Goal: Task Accomplishment & Management: Manage account settings

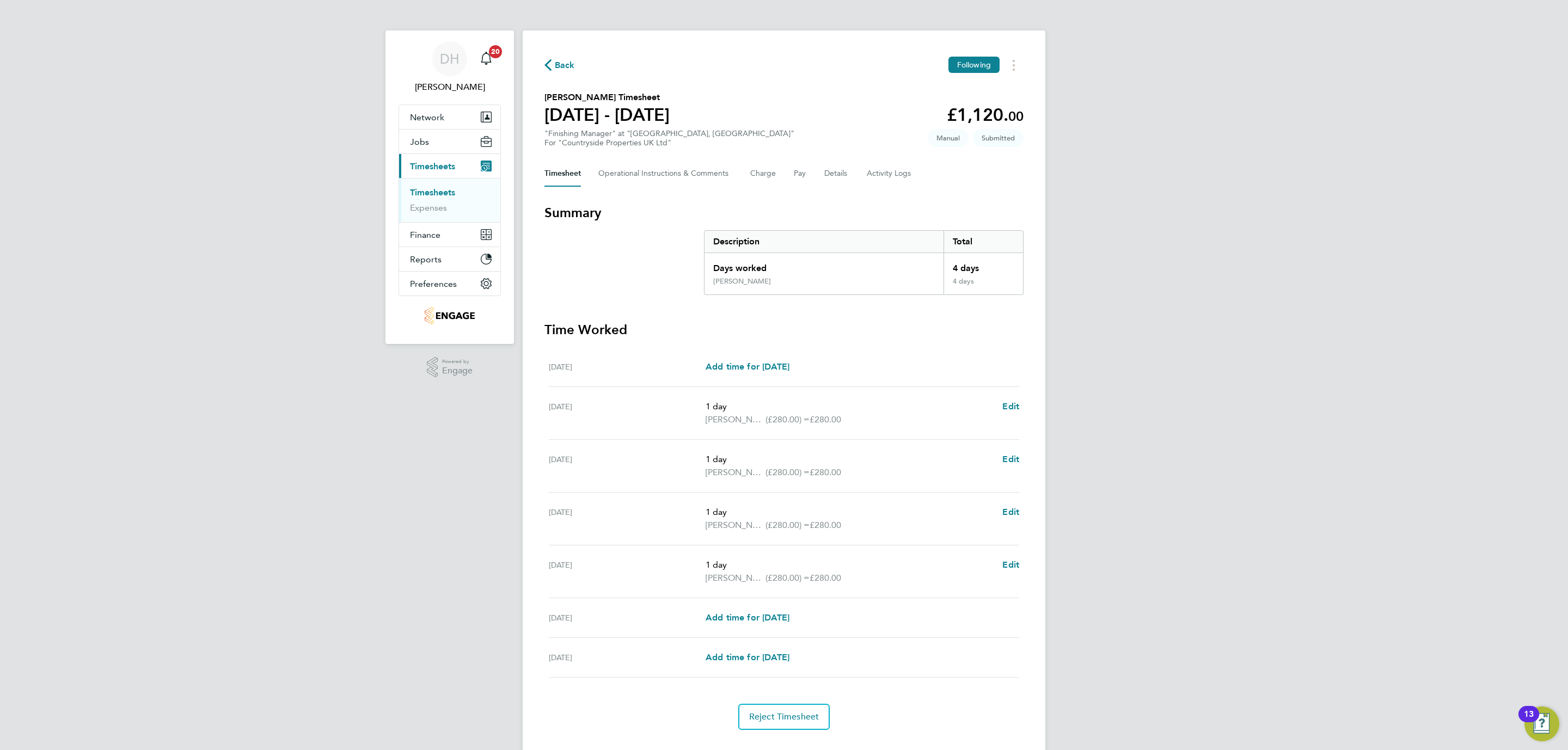
click at [429, 483] on div "DH Danielle Hughes Notifications 20 Applications: Network Team Members Business…" at bounding box center [784, 387] width 1568 height 774
drag, startPoint x: 265, startPoint y: 443, endPoint x: 606, endPoint y: 208, distance: 414.1
click at [265, 441] on div "DH Danielle Hughes Notifications 20 Applications: Network Team Members Business…" at bounding box center [784, 387] width 1568 height 774
click at [452, 195] on link "Timesheets" at bounding box center [432, 193] width 45 height 11
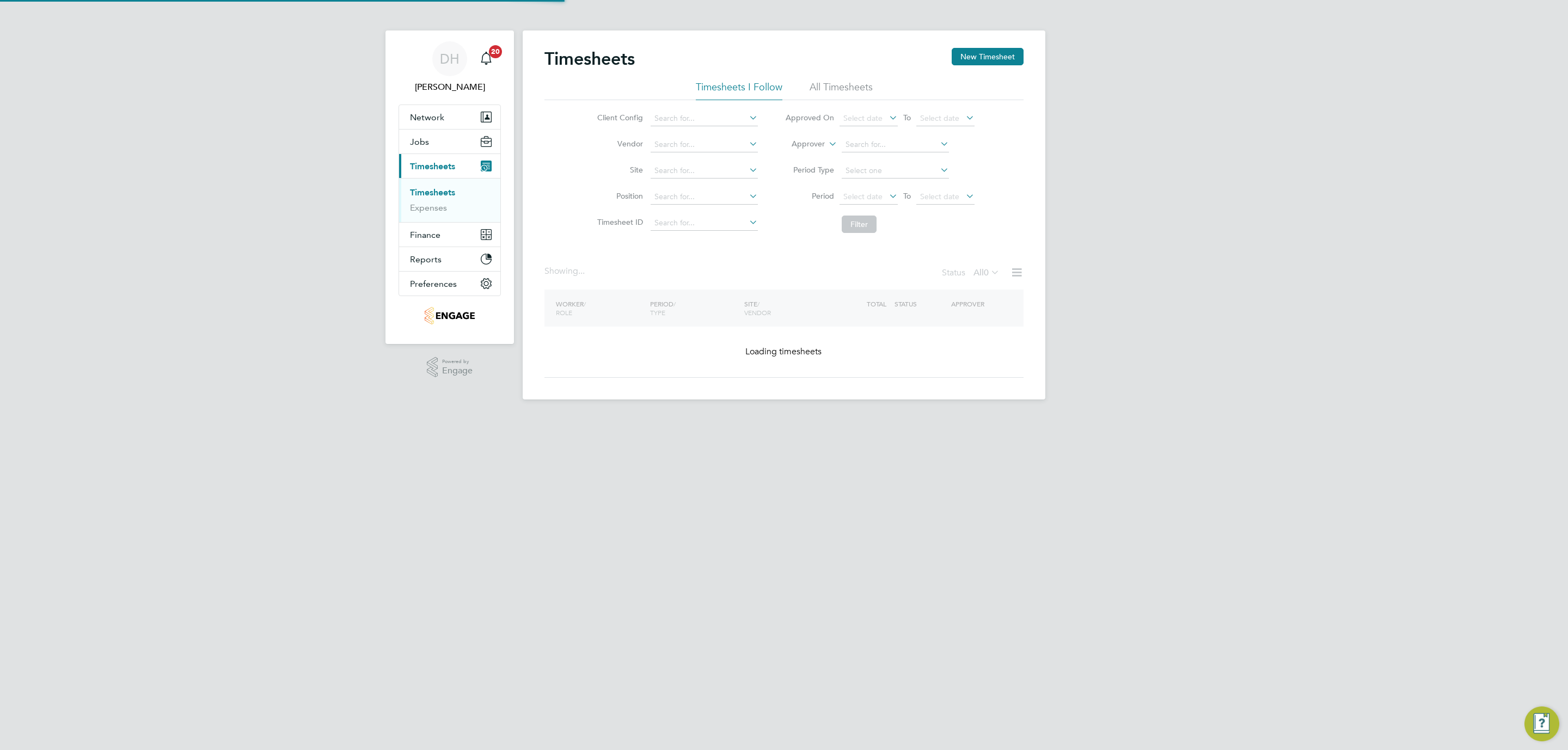
click at [1161, 343] on div "DH [PERSON_NAME] Notifications 20 Applications: Network Team Members Businesses…" at bounding box center [784, 208] width 1568 height 417
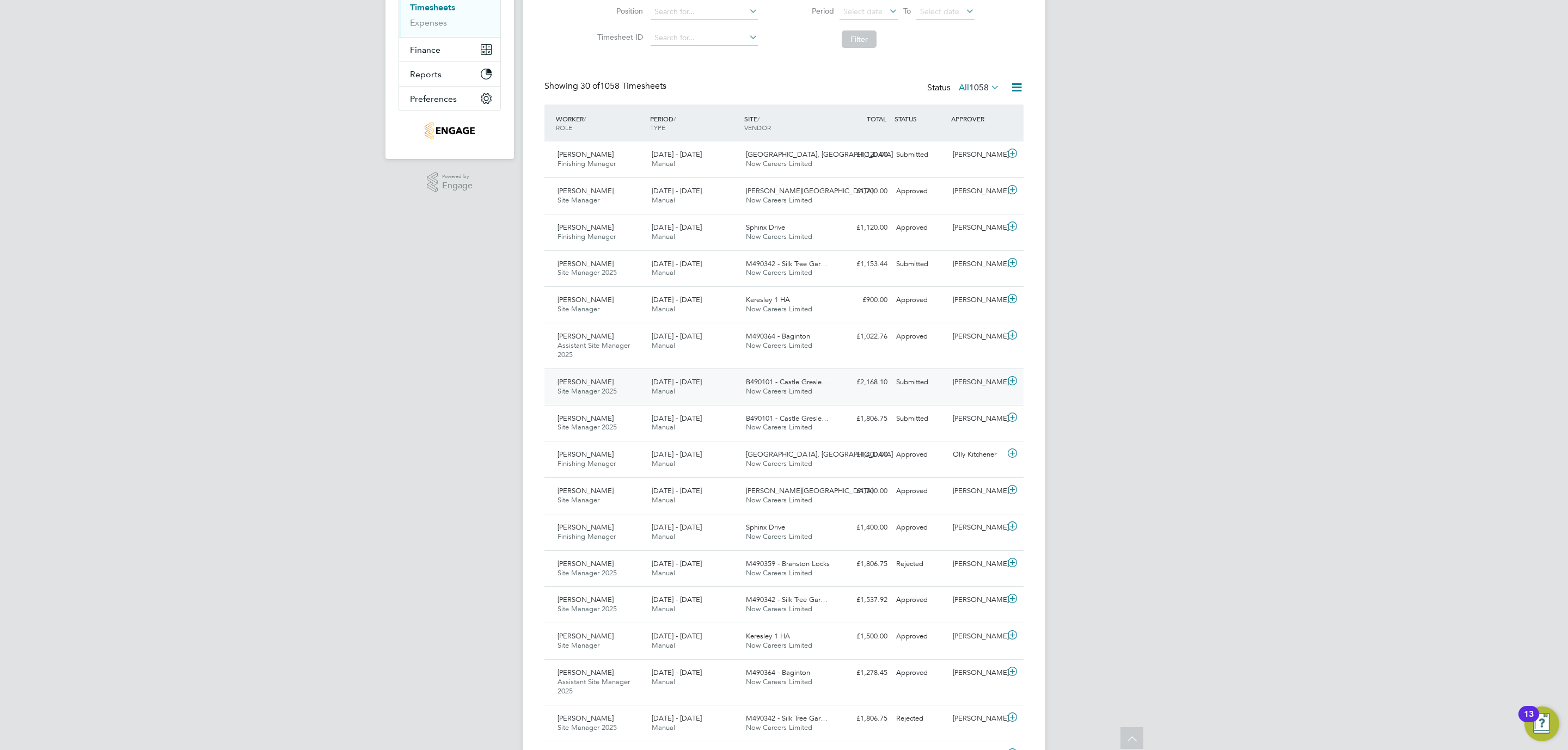
click at [678, 378] on div "23 - 29 Aug 2025 Manual" at bounding box center [694, 387] width 95 height 27
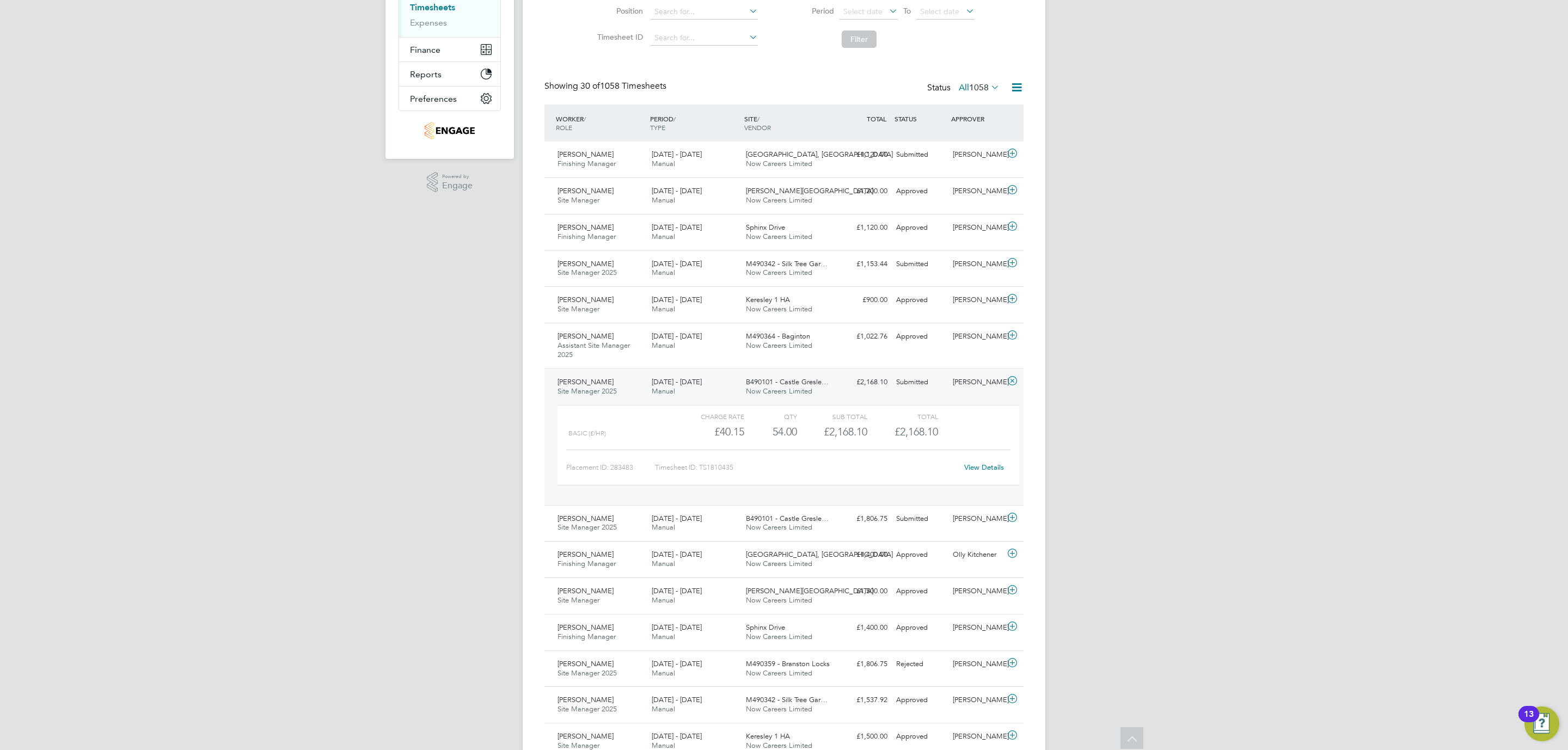
click at [973, 469] on link "View Details" at bounding box center [984, 467] width 40 height 9
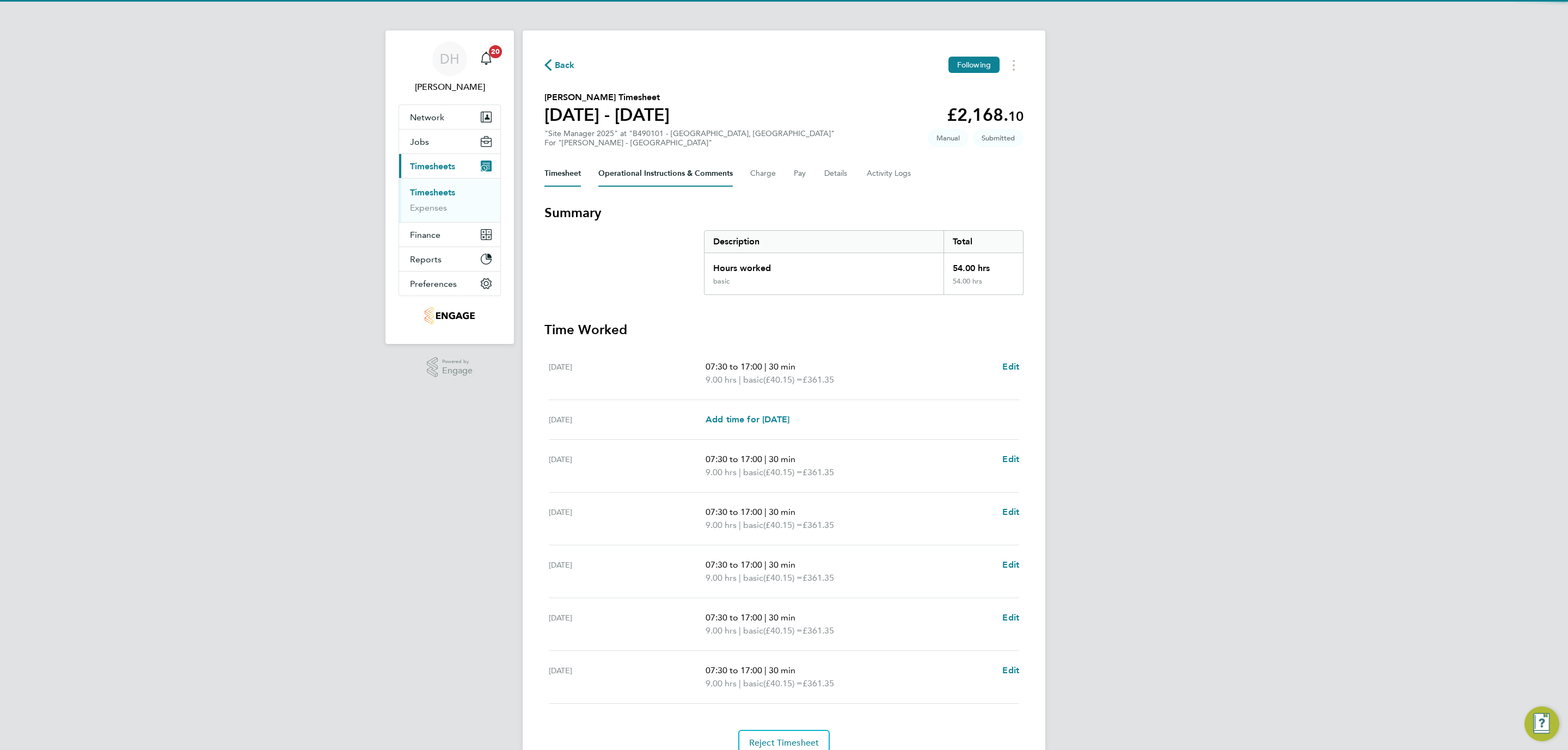
click at [617, 174] on Comments-tab "Operational Instructions & Comments" at bounding box center [665, 174] width 134 height 27
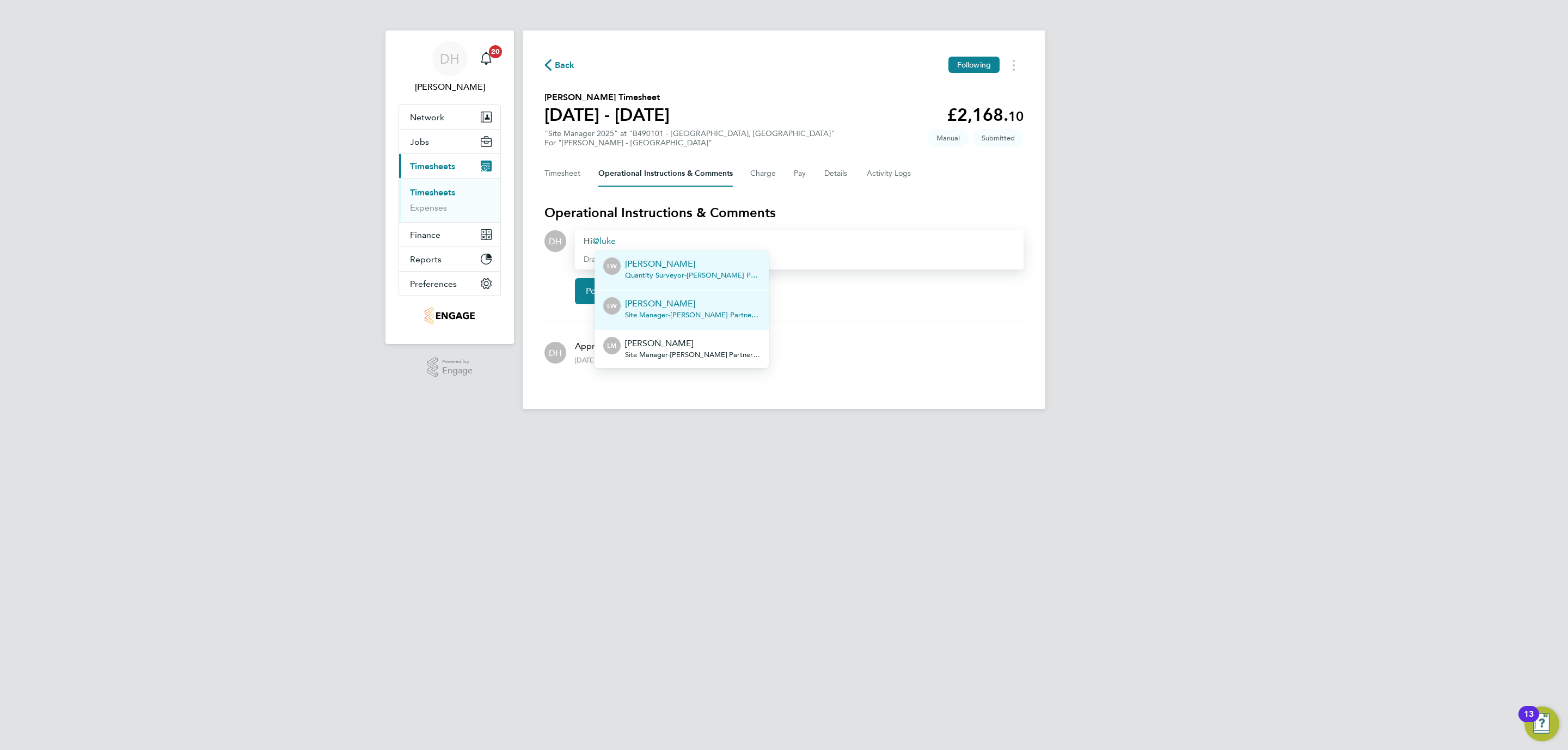
click at [706, 307] on p "[PERSON_NAME]" at bounding box center [693, 304] width 135 height 13
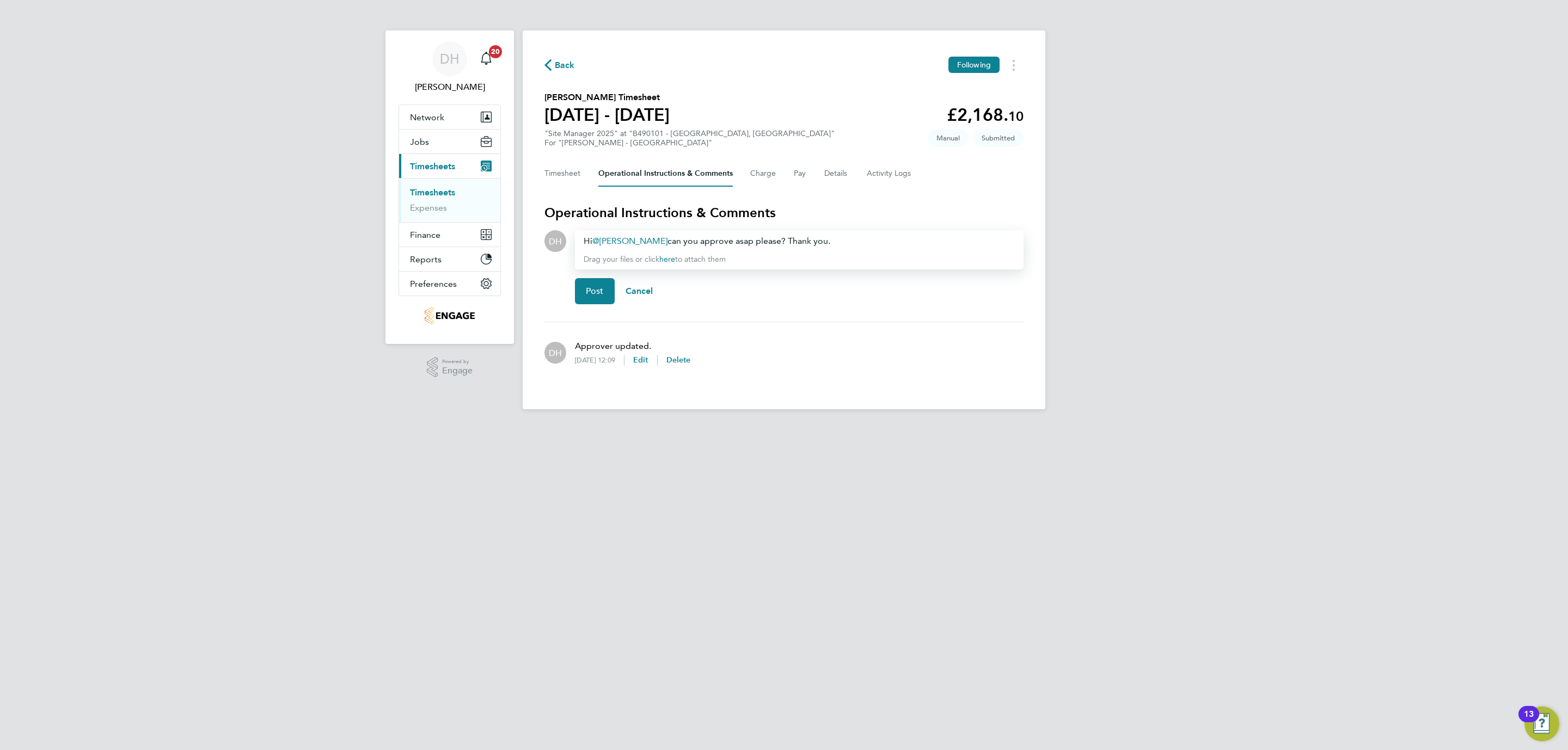
click at [602, 306] on div "Post Cancel" at bounding box center [799, 291] width 449 height 43
click at [597, 293] on span "Post" at bounding box center [595, 292] width 18 height 11
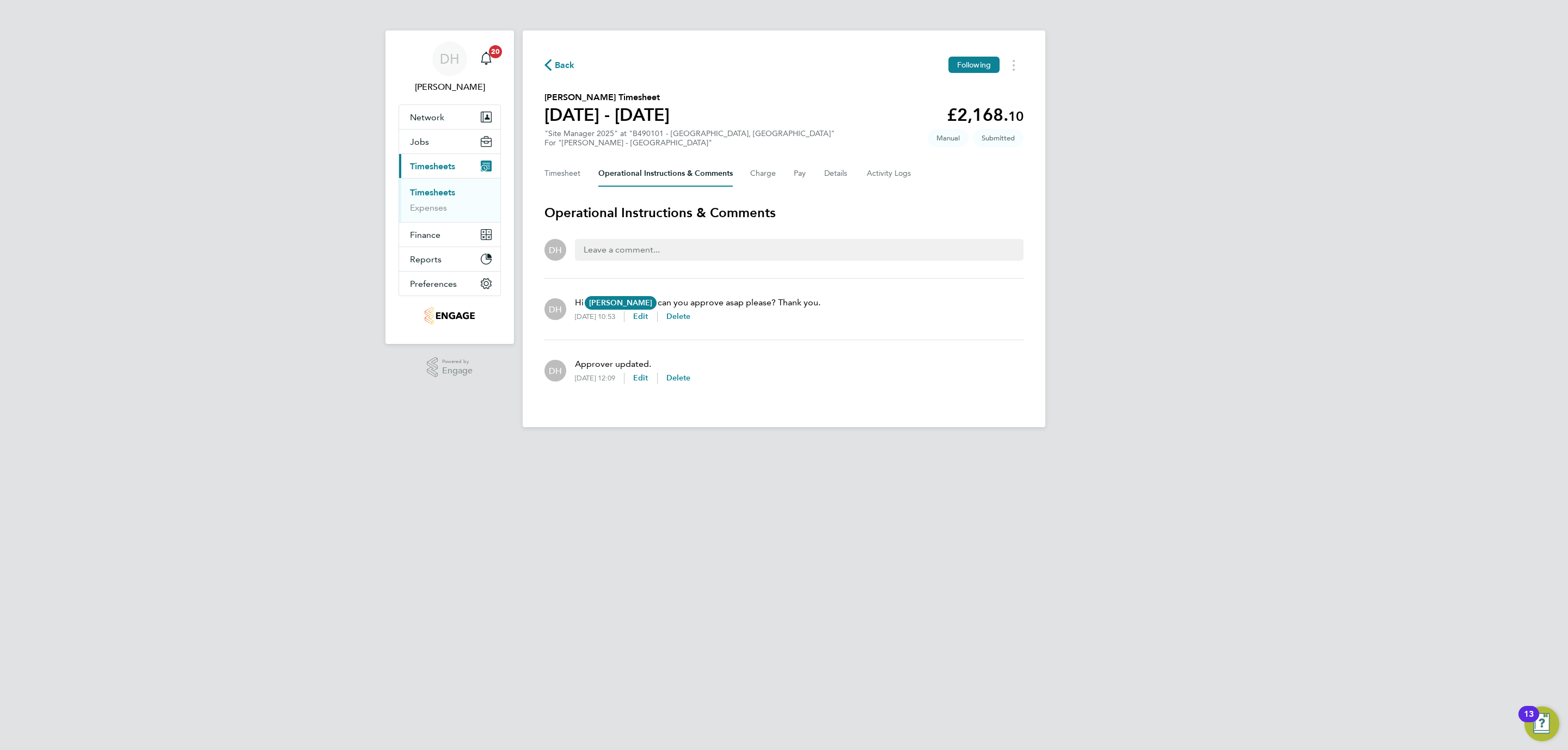
drag, startPoint x: 260, startPoint y: 533, endPoint x: 534, endPoint y: 235, distance: 404.8
click at [259, 445] on html "DH Danielle Hughes Notifications 20 Applications: Network Team Members Business…" at bounding box center [784, 223] width 1568 height 445
click at [323, 312] on div "DH Danielle Hughes Notifications 20 Applications: Network Team Members Business…" at bounding box center [784, 223] width 1568 height 445
click at [429, 195] on link "Timesheets" at bounding box center [432, 193] width 45 height 11
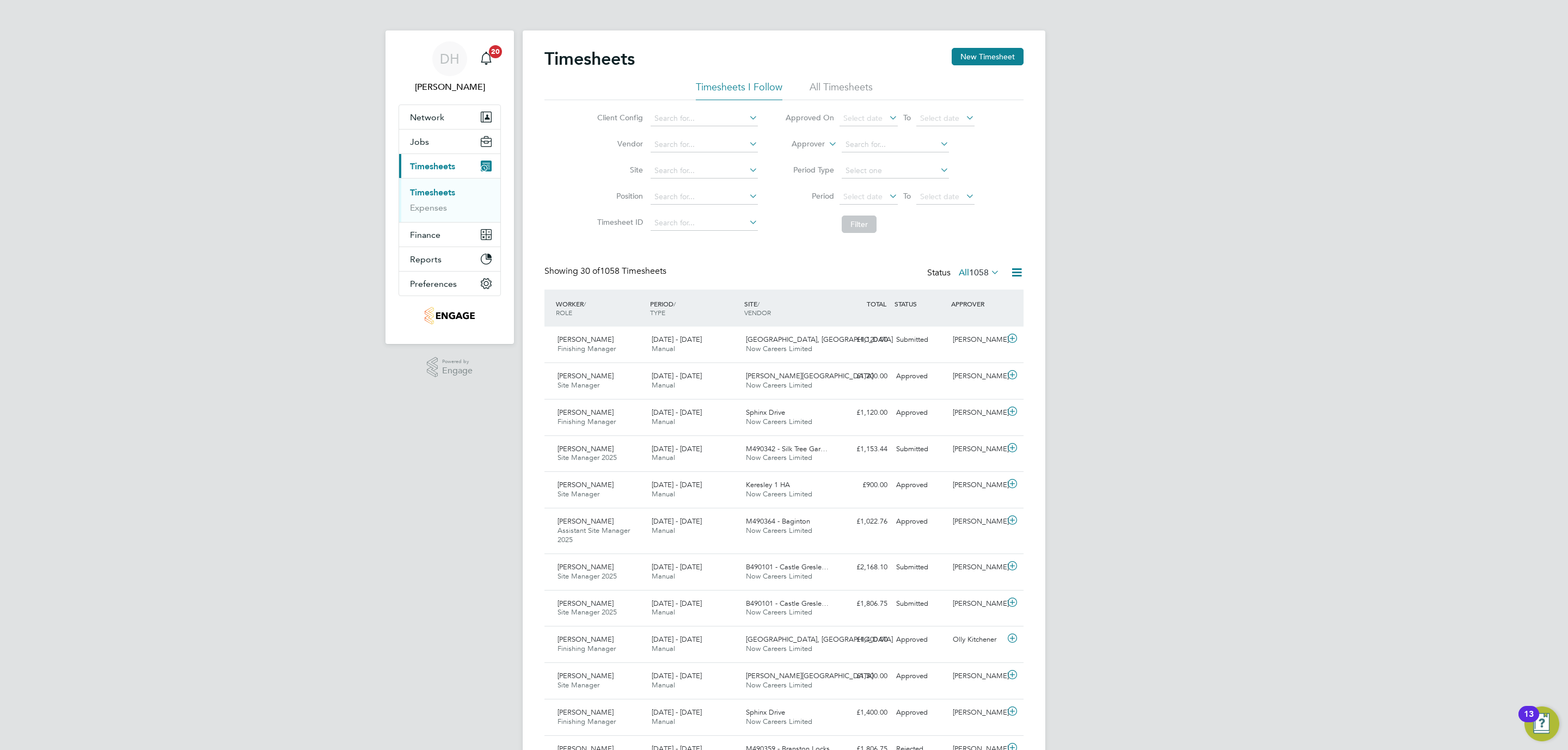
click at [459, 453] on div "DH [PERSON_NAME] Notifications 20 Applications: Network Team Members Businesses…" at bounding box center [784, 758] width 1568 height 1517
click at [607, 461] on span "Site Manager 2025" at bounding box center [587, 458] width 59 height 9
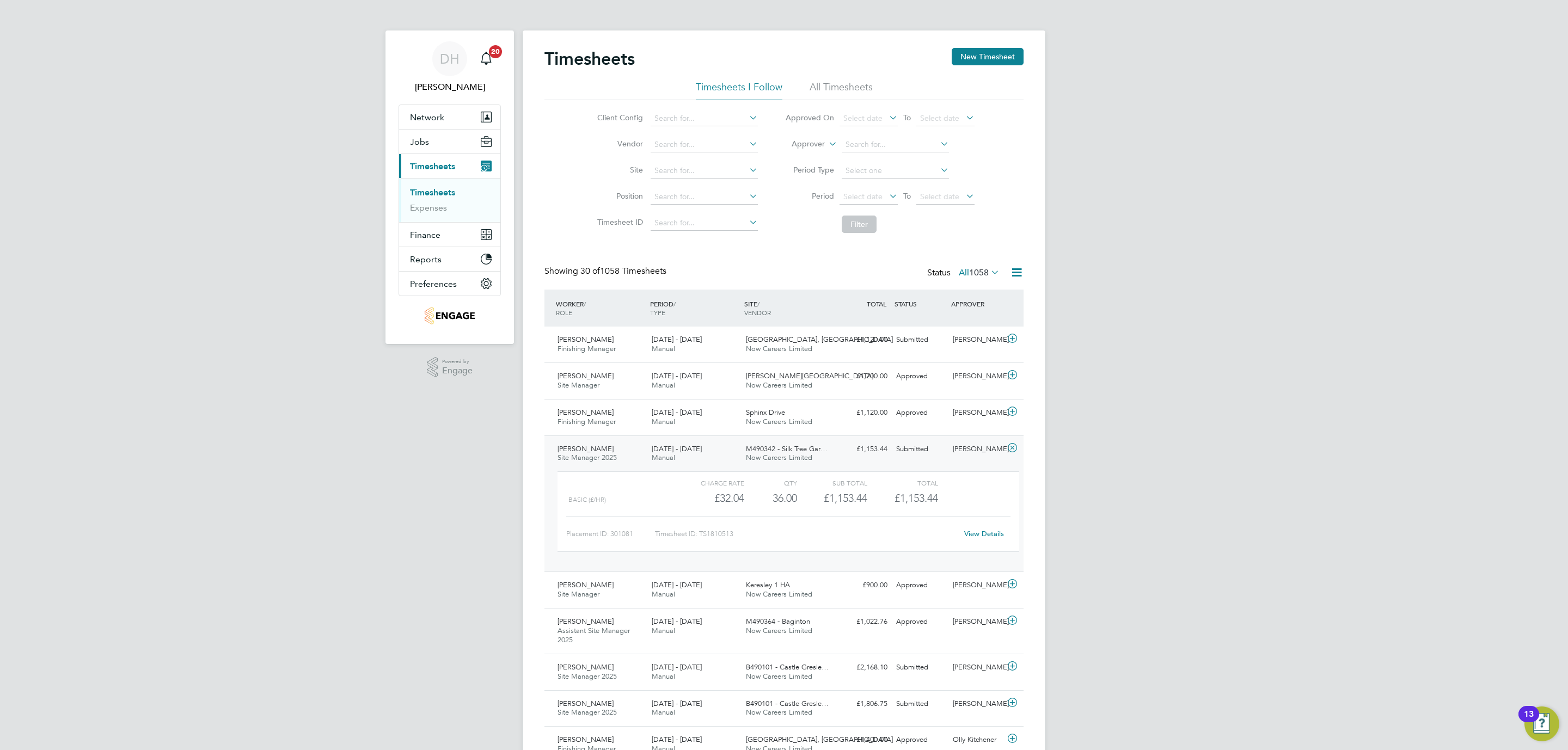
click at [981, 539] on link "View Details" at bounding box center [984, 534] width 40 height 9
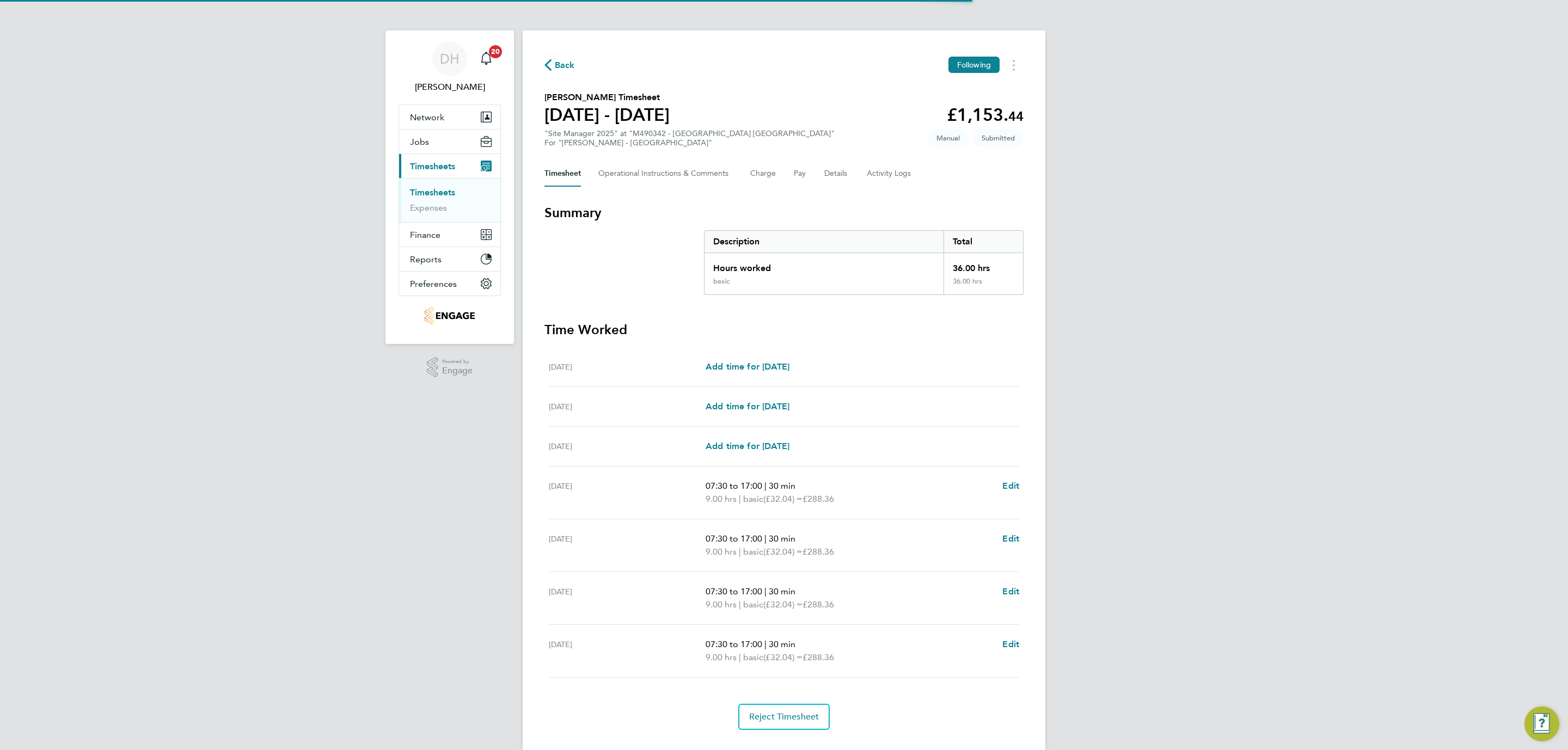
click at [284, 542] on div "DH Danielle Hughes Notifications 20 Applications: Network Team Members Business…" at bounding box center [784, 387] width 1568 height 774
drag, startPoint x: 304, startPoint y: 472, endPoint x: 459, endPoint y: 281, distance: 246.0
click at [302, 464] on div "DH Danielle Hughes Notifications 20 Applications: Network Team Members Business…" at bounding box center [784, 387] width 1568 height 774
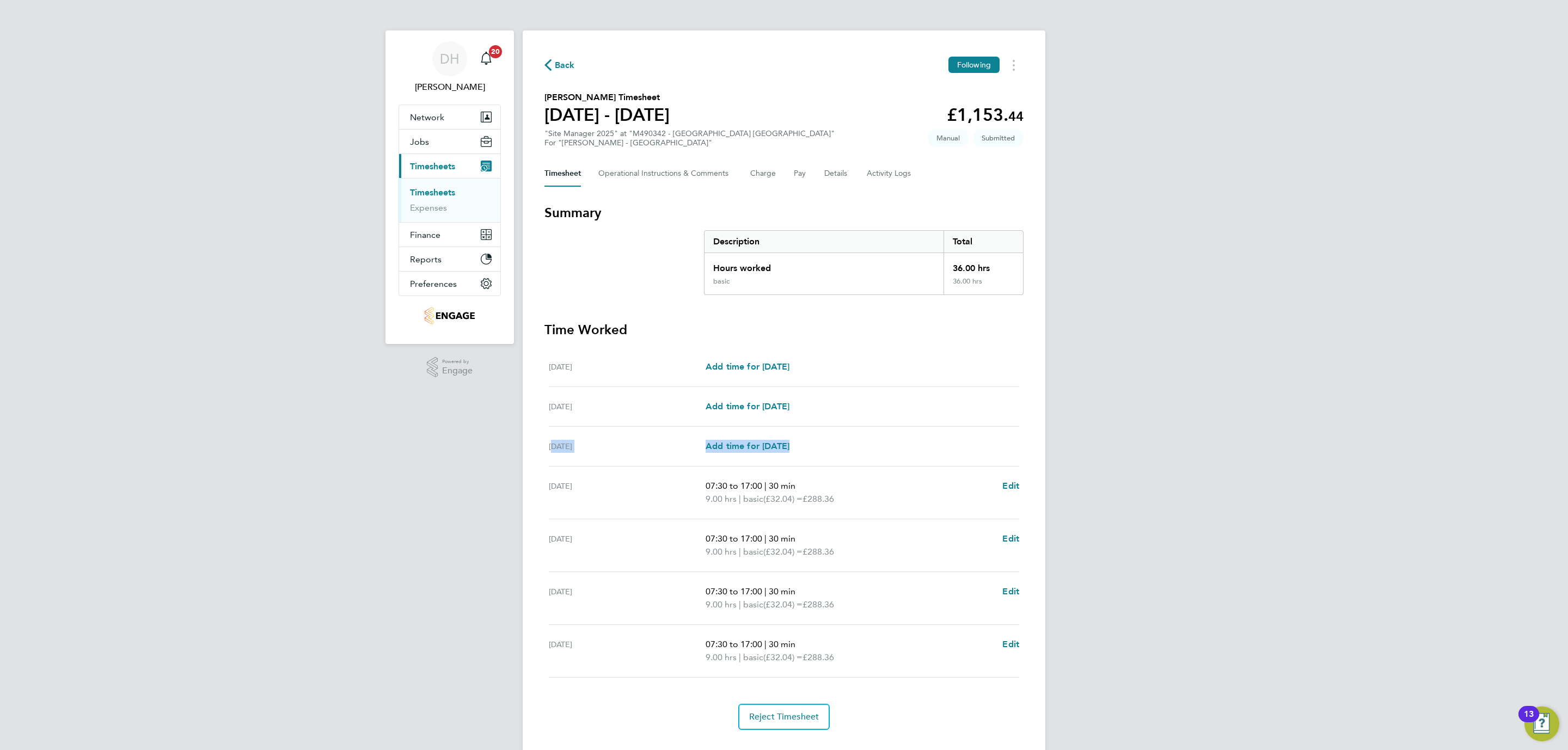
click at [443, 194] on link "Timesheets" at bounding box center [432, 193] width 45 height 11
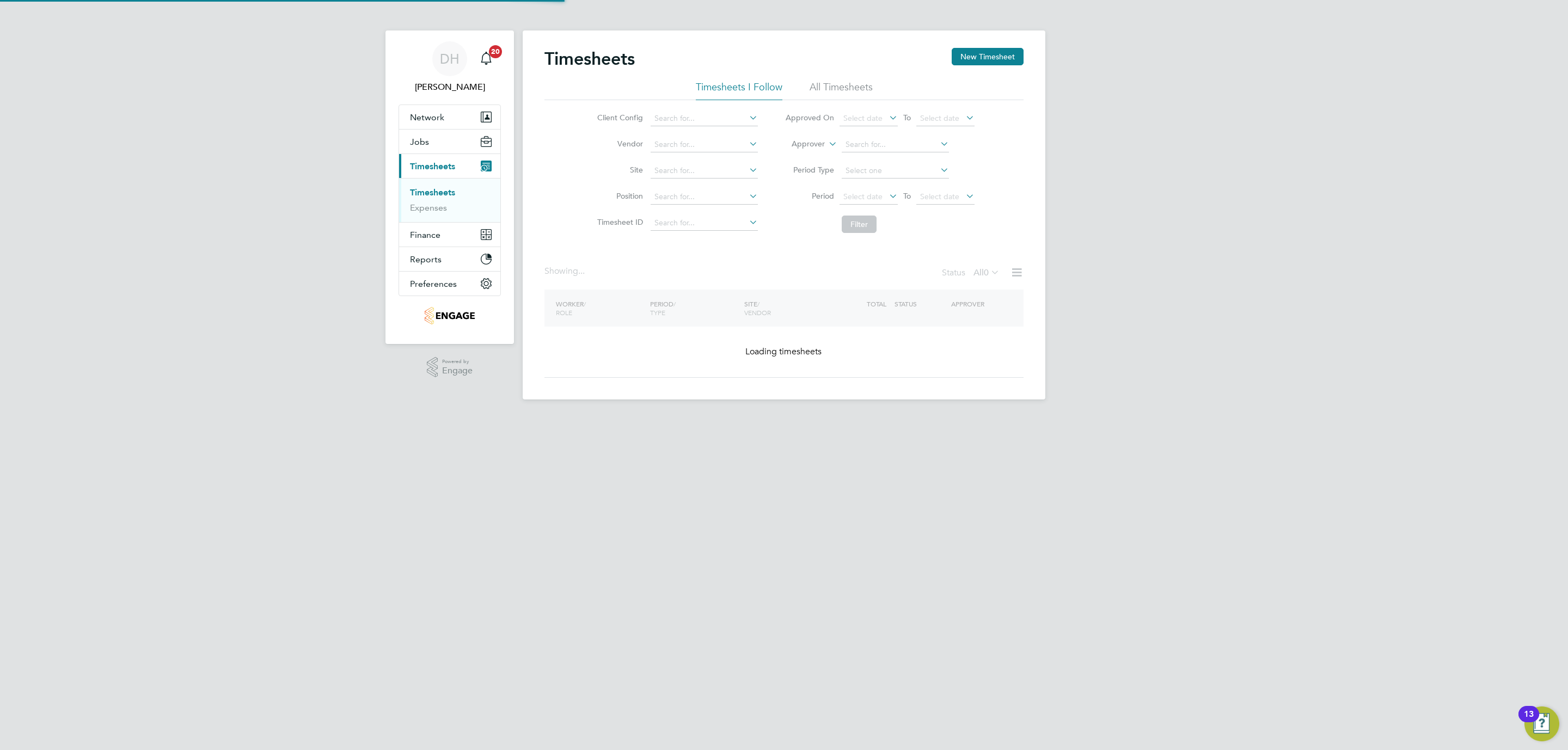
click at [1314, 273] on div "DH Danielle Hughes Notifications 20 Applications: Network Team Members Business…" at bounding box center [784, 208] width 1568 height 417
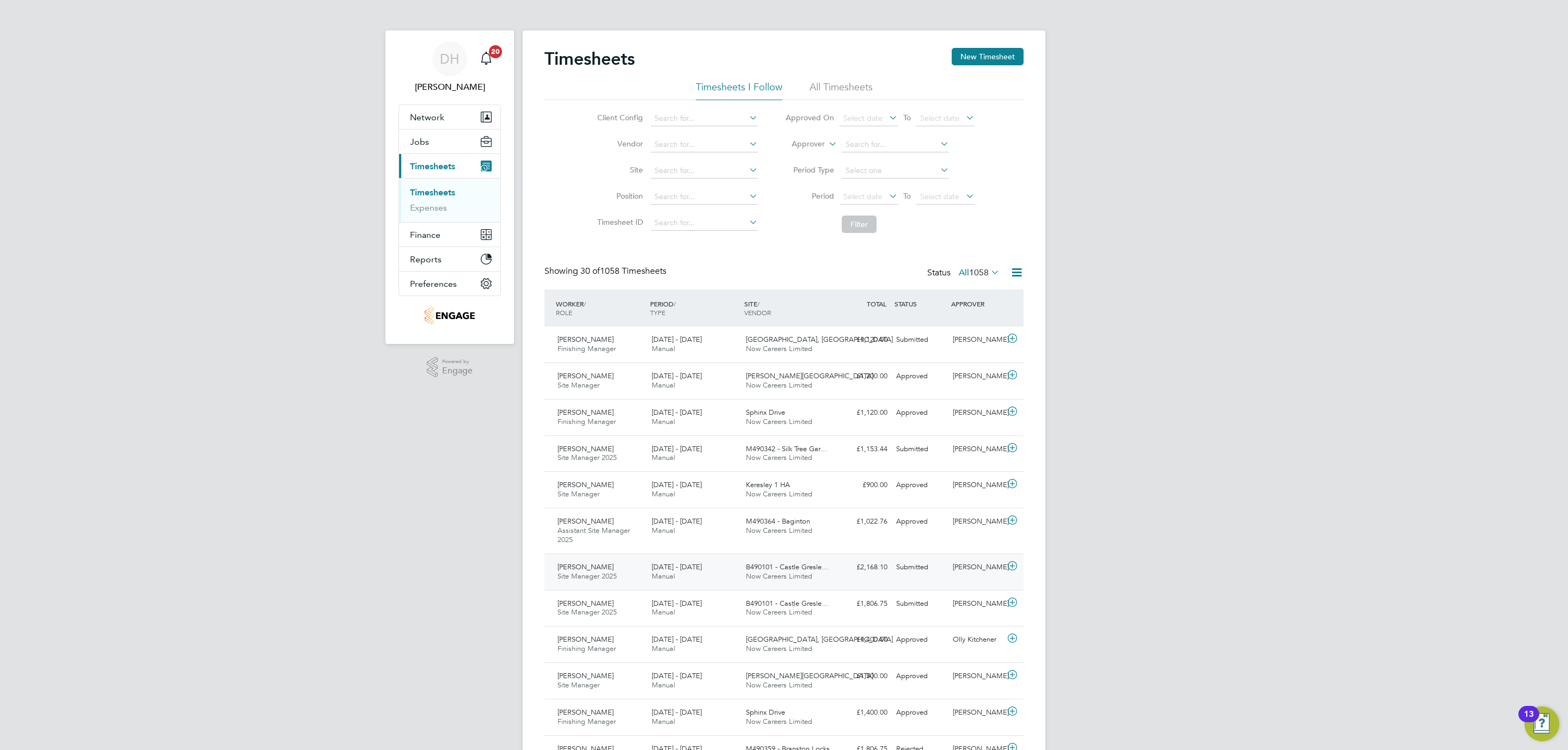
click at [623, 572] on div "[PERSON_NAME] Site Manager 2025 [DATE] - [DATE]" at bounding box center [600, 572] width 95 height 27
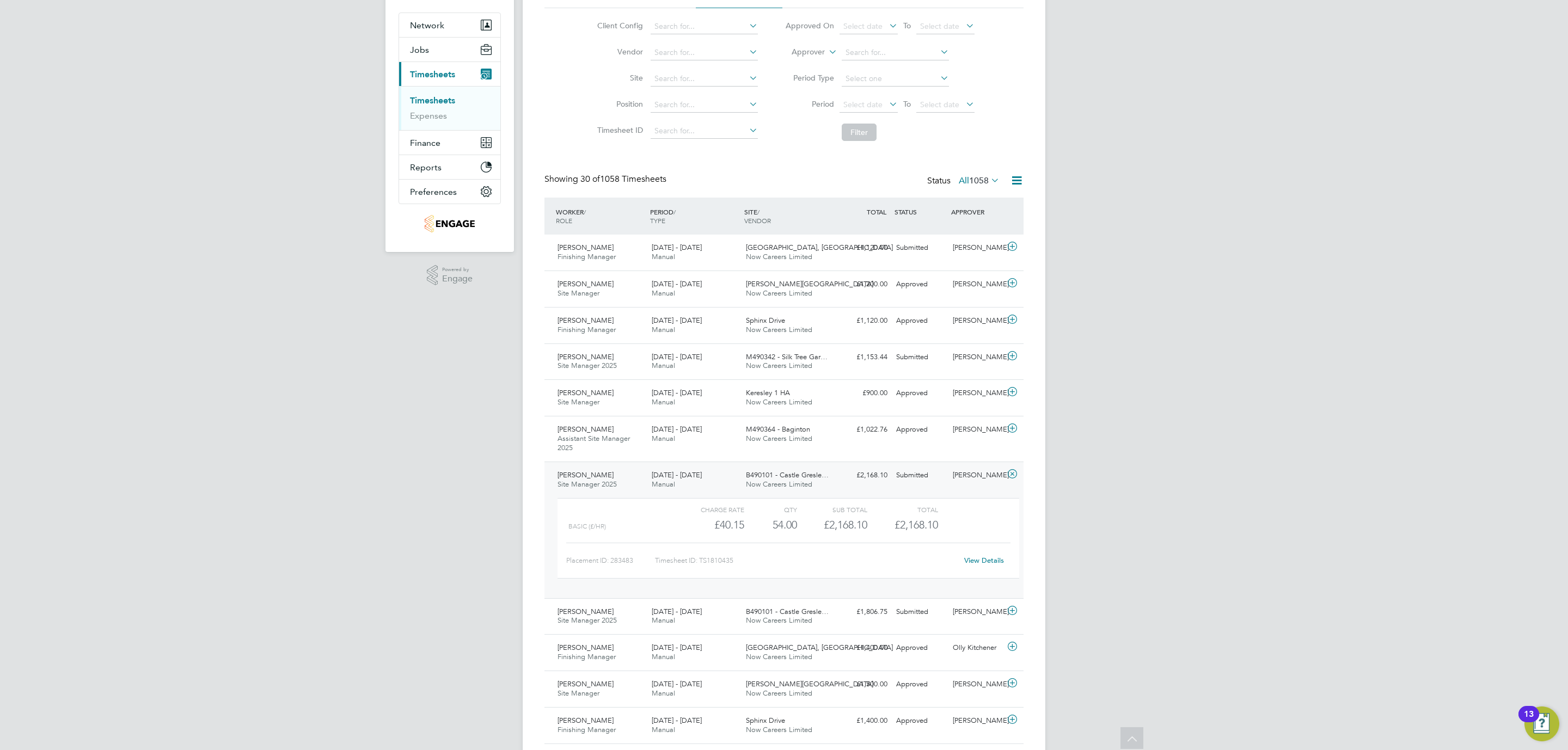
click at [629, 481] on div "[PERSON_NAME] Site Manager 2025 [DATE] - [DATE]" at bounding box center [600, 480] width 95 height 27
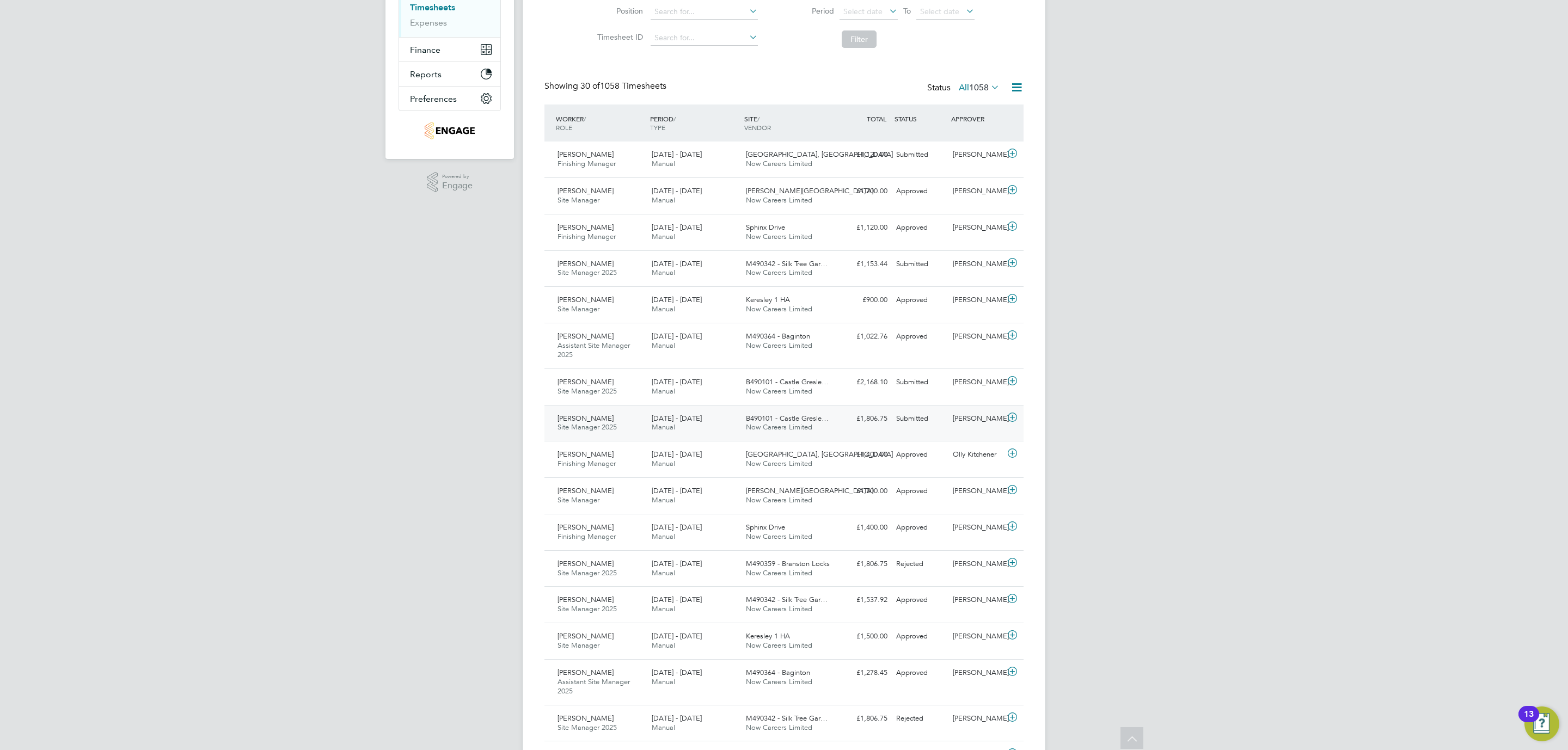
click at [629, 432] on div "Adrian Copson Site Manager 2025 16 - 22 Aug 2025" at bounding box center [600, 423] width 95 height 27
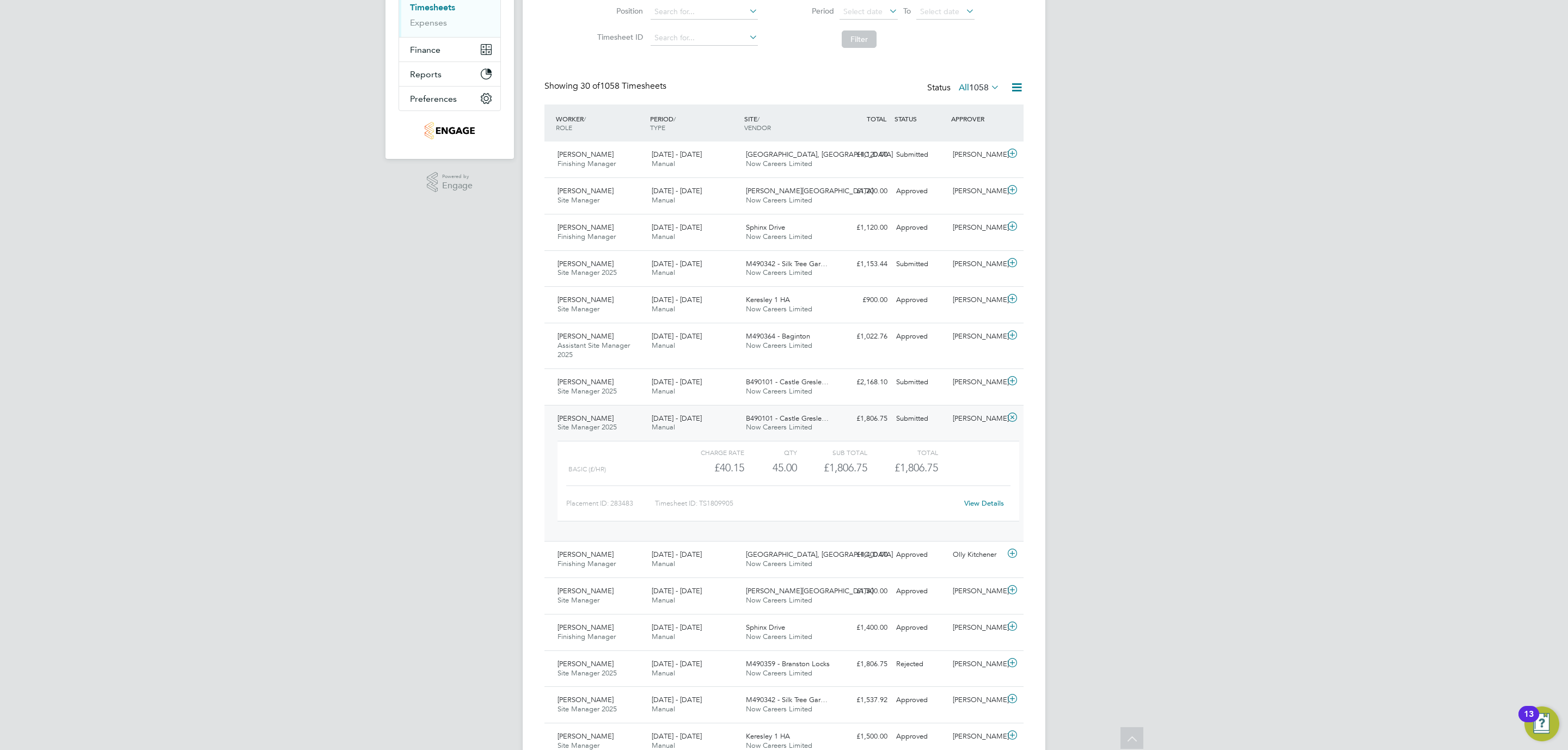
click at [979, 505] on link "View Details" at bounding box center [984, 504] width 40 height 9
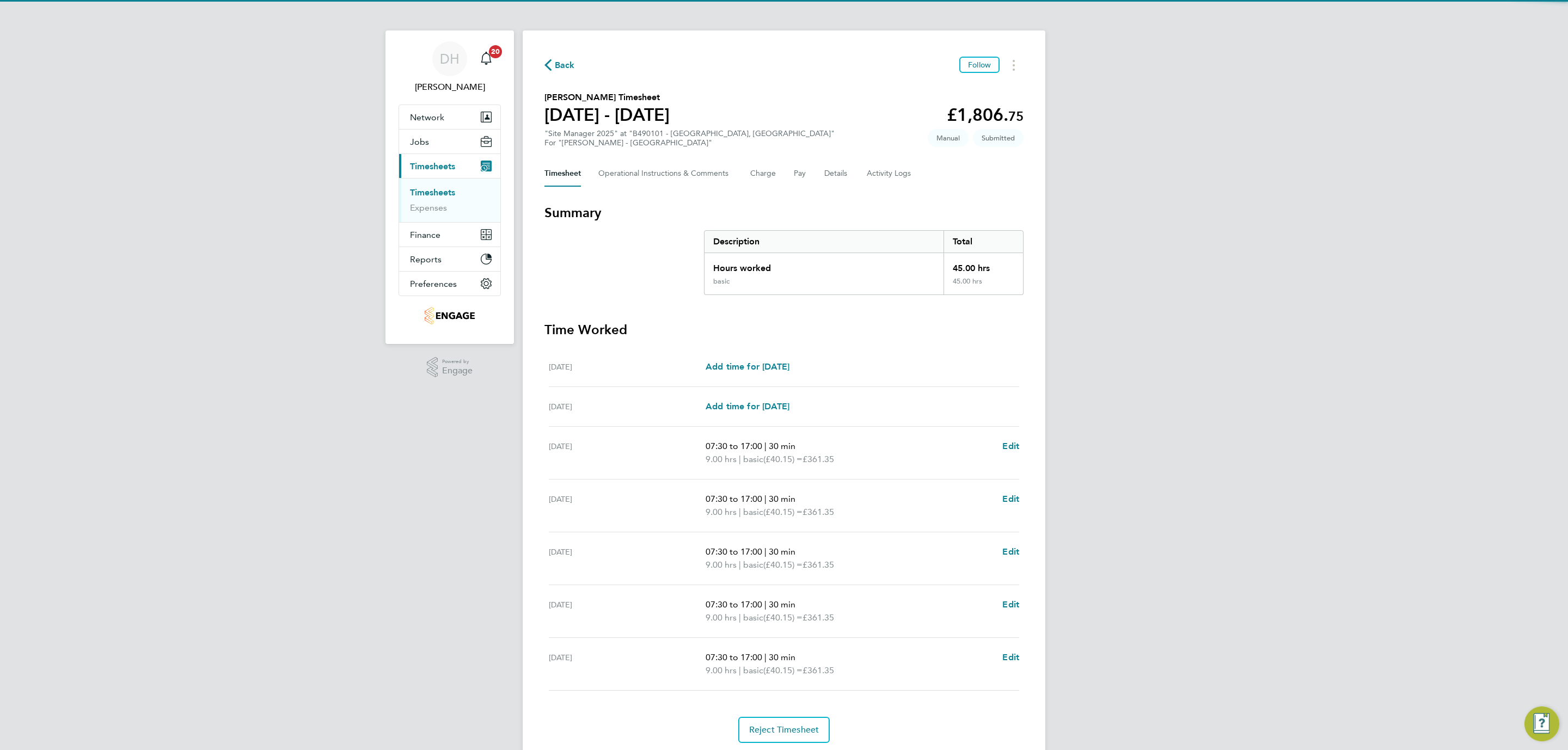
click at [226, 483] on div "DH [PERSON_NAME] Notifications 20 Applications: Network Team Members Businesses…" at bounding box center [784, 393] width 1568 height 787
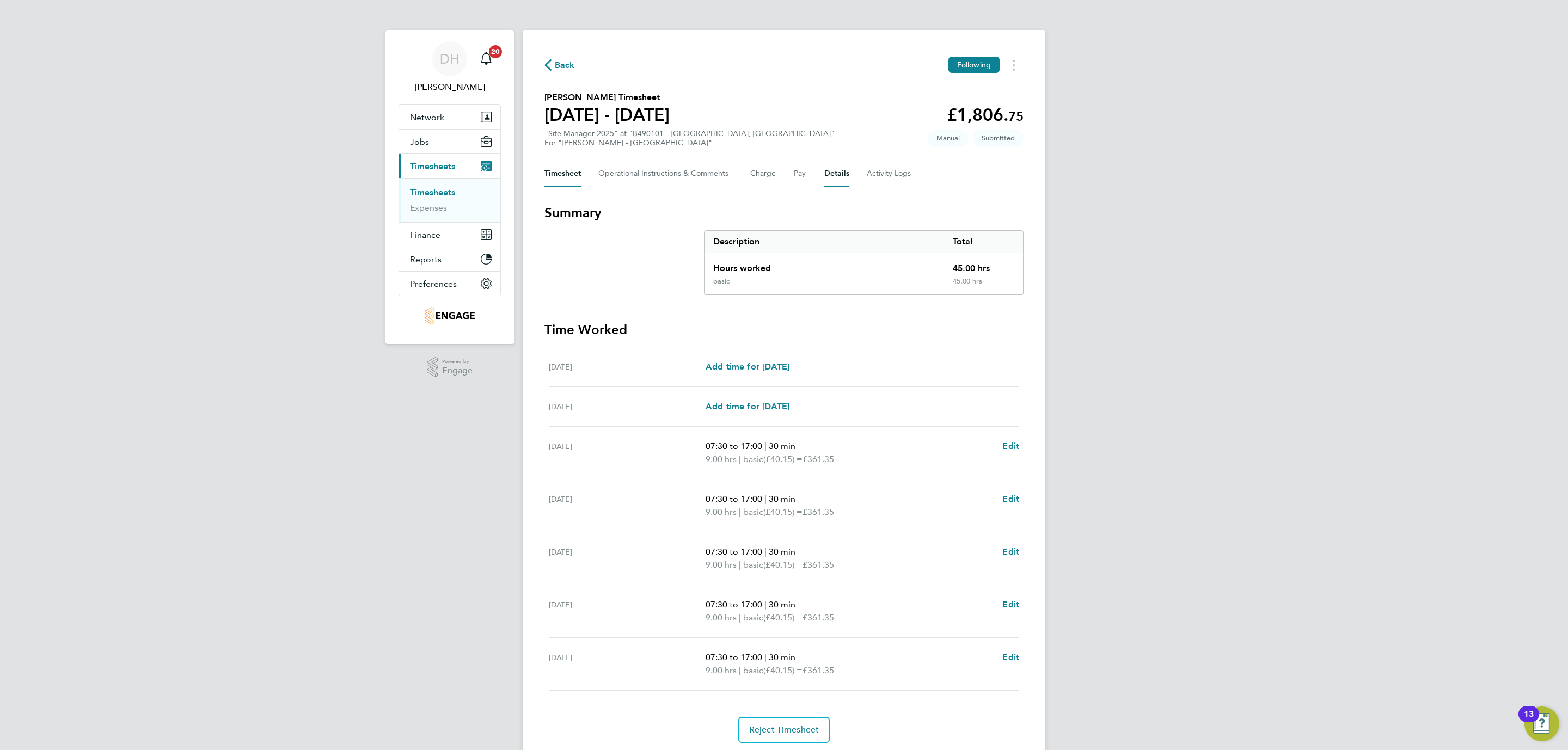
click at [840, 178] on button "Details" at bounding box center [837, 174] width 25 height 27
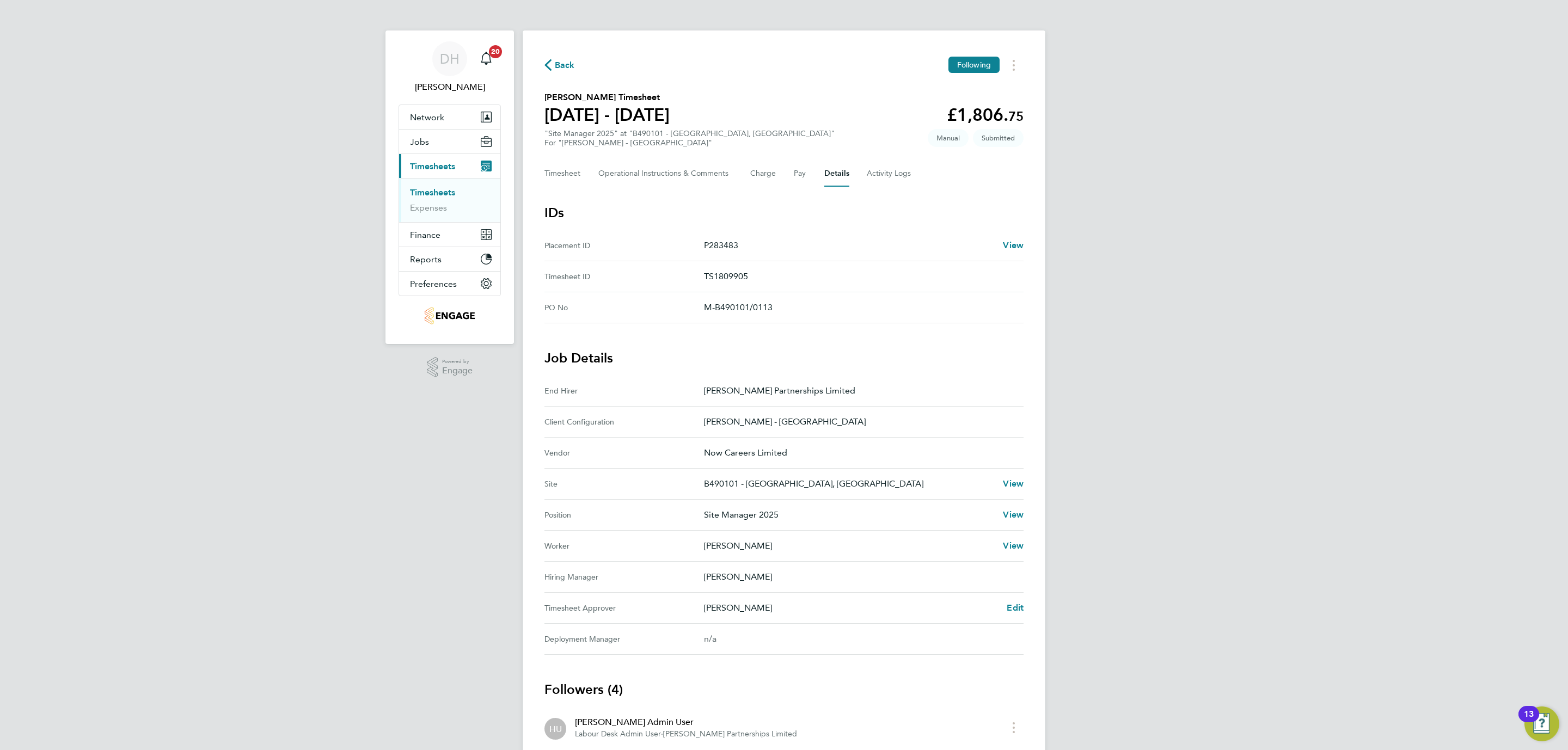
click at [223, 507] on div "DH [PERSON_NAME] Notifications 20 Applications: Network Team Members Businesses…" at bounding box center [784, 473] width 1568 height 947
click at [319, 592] on div "DH [PERSON_NAME] Notifications 20 Applications: Network Team Members Businesses…" at bounding box center [784, 473] width 1568 height 947
click at [178, 486] on div "DH [PERSON_NAME] Notifications 20 Applications: Network Team Members Businesses…" at bounding box center [784, 473] width 1568 height 947
click at [1337, 396] on div "DH [PERSON_NAME] Notifications 20 Applications: Network Team Members Businesses…" at bounding box center [784, 473] width 1568 height 947
click at [1004, 609] on div "[PERSON_NAME] Edit" at bounding box center [864, 608] width 320 height 13
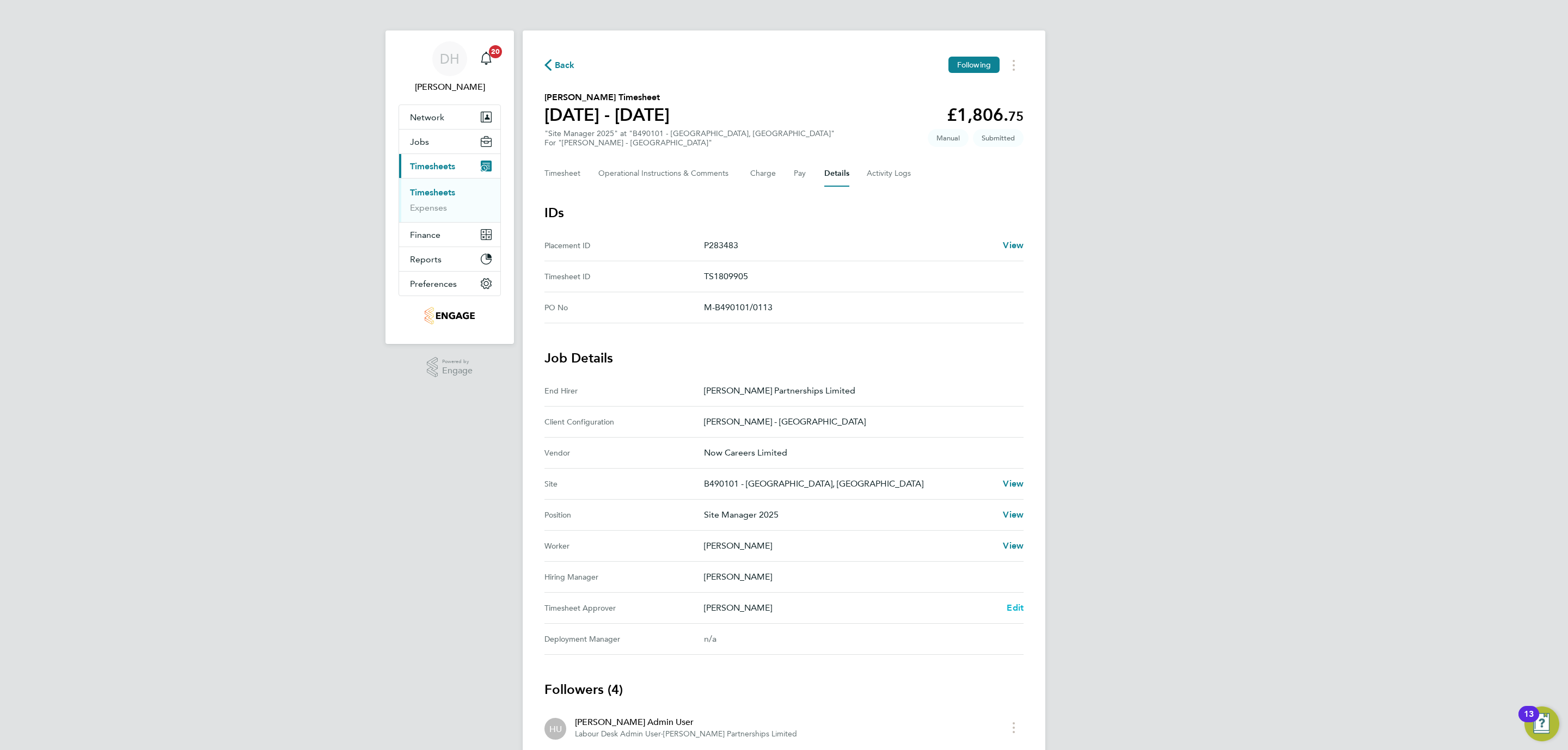
click at [1023, 607] on span "Edit" at bounding box center [1015, 608] width 17 height 11
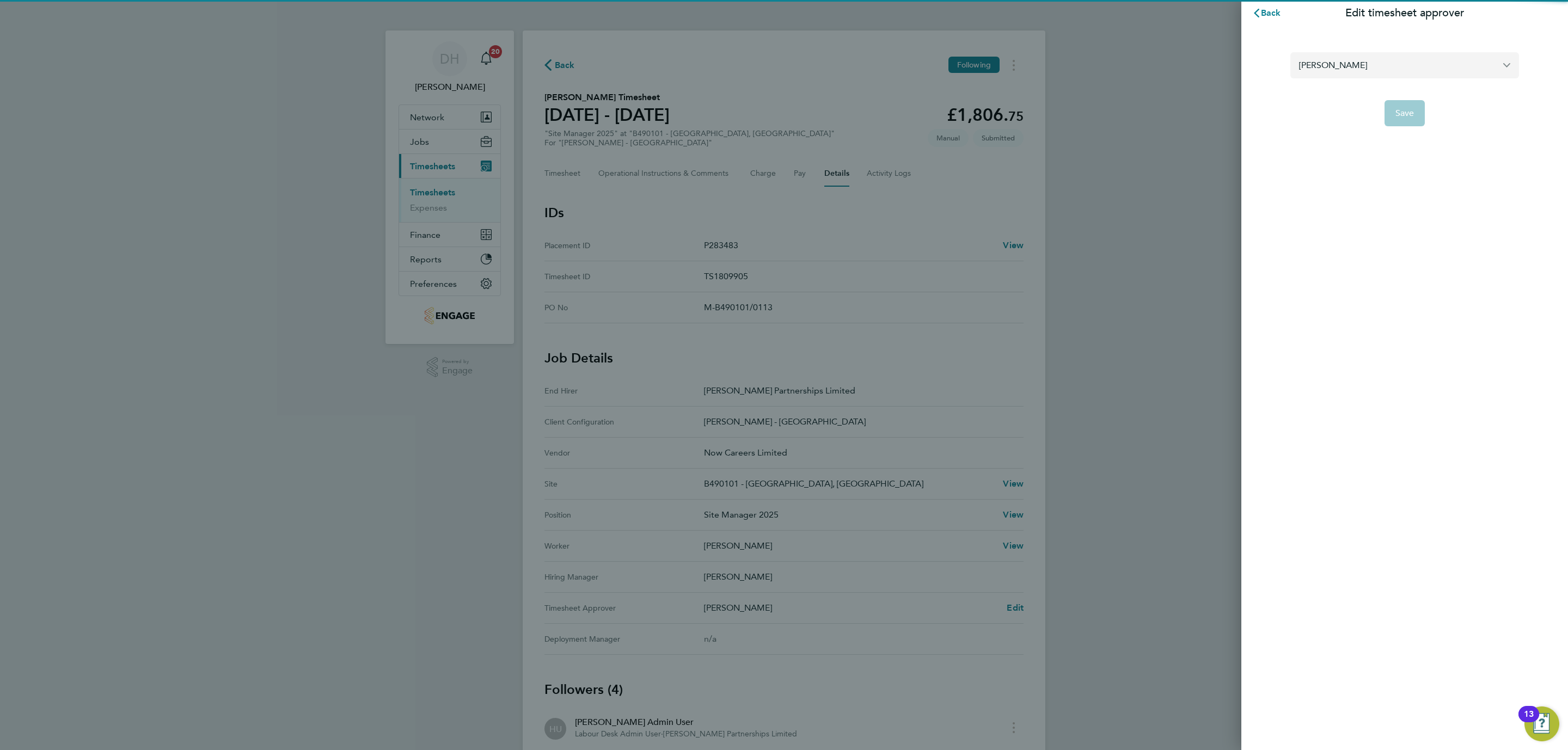
click at [1389, 65] on input "[PERSON_NAME]" at bounding box center [1405, 64] width 229 height 26
type input "o"
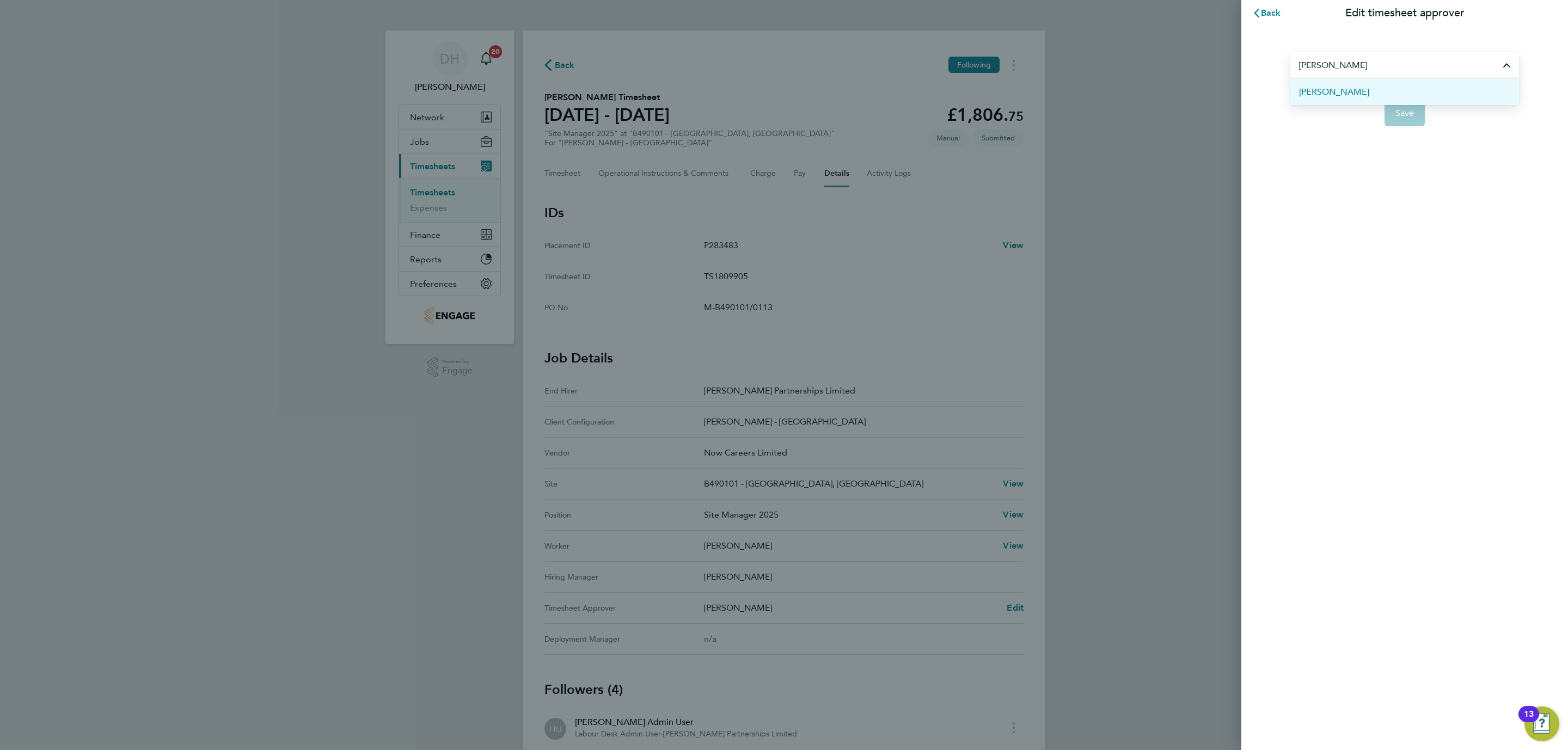
click at [1389, 83] on li "[PERSON_NAME]" at bounding box center [1405, 92] width 229 height 27
type input "[PERSON_NAME]"
drag, startPoint x: 1439, startPoint y: 134, endPoint x: 1413, endPoint y: 113, distance: 33.4
click at [1435, 132] on div "Bob Nugent Save" at bounding box center [1405, 83] width 327 height 113
click at [1413, 113] on span "Save" at bounding box center [1405, 113] width 19 height 11
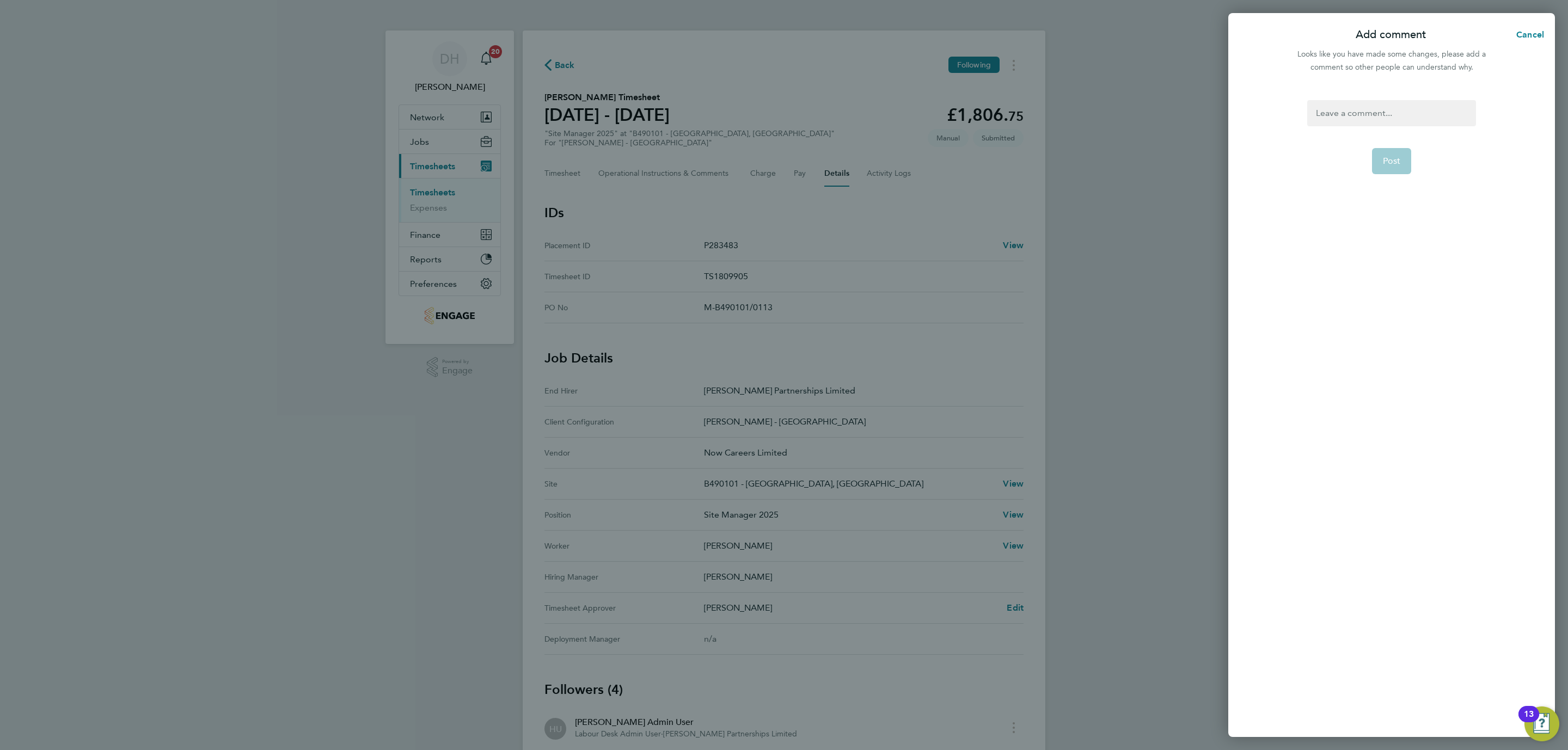
click at [1397, 111] on div at bounding box center [1391, 113] width 168 height 27
click at [1386, 111] on div at bounding box center [1391, 113] width 168 height 27
click at [1399, 135] on p "[PERSON_NAME]" at bounding box center [1390, 136] width 87 height 13
click at [1395, 160] on span "Post" at bounding box center [1392, 161] width 18 height 11
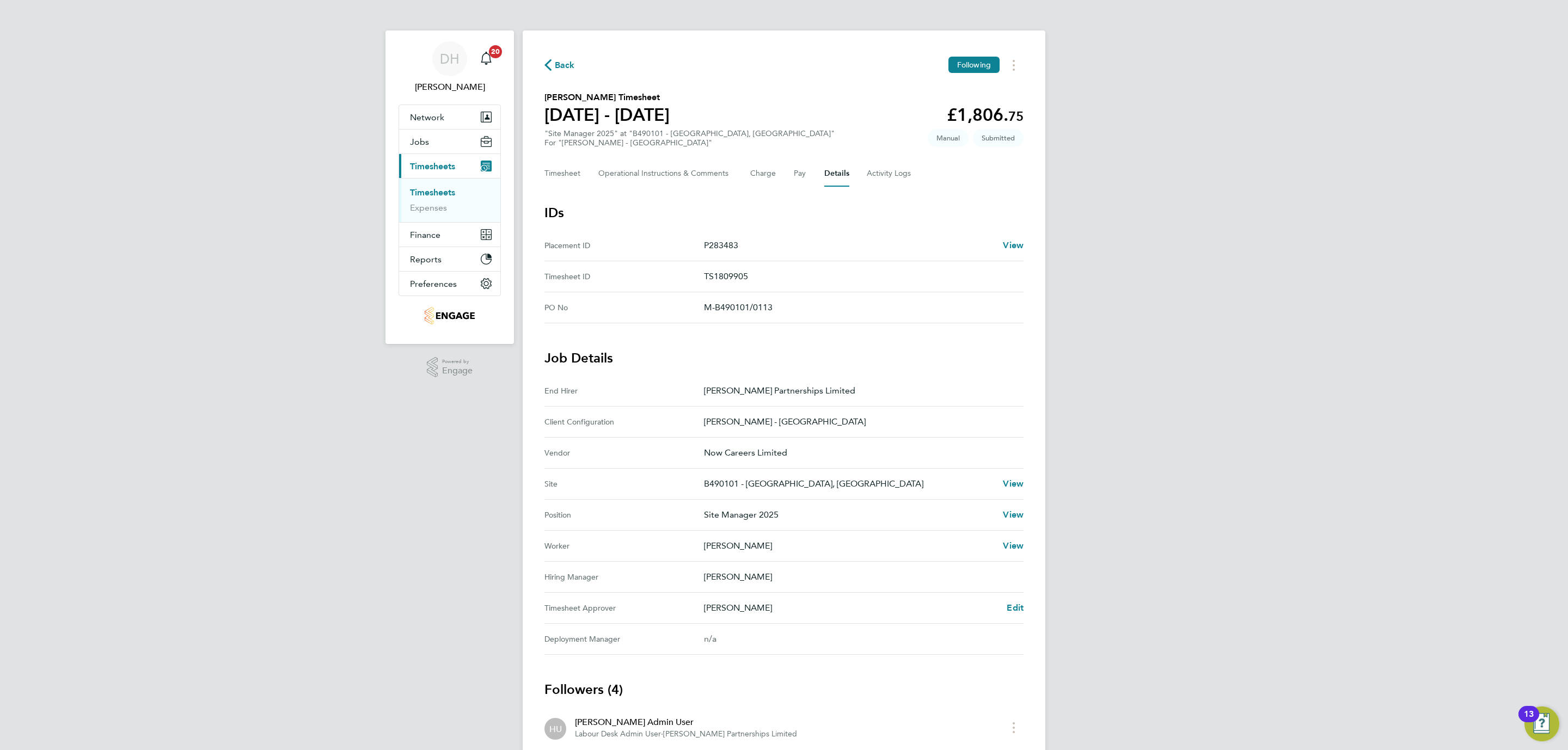
click at [435, 193] on link "Timesheets" at bounding box center [432, 193] width 45 height 11
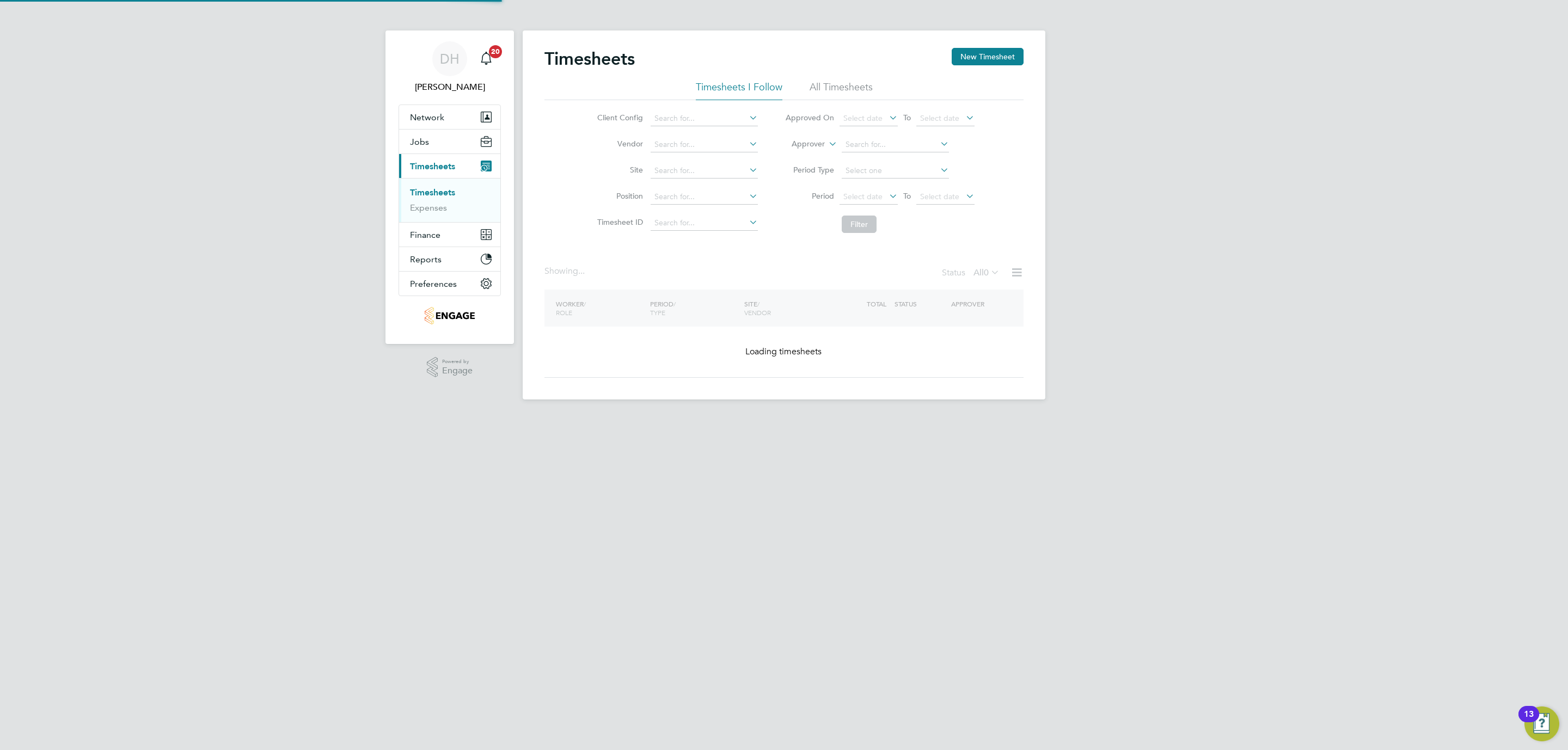
click at [1329, 268] on div "DH [PERSON_NAME] Notifications 20 Applications: Network Team Members Businesses…" at bounding box center [784, 208] width 1568 height 417
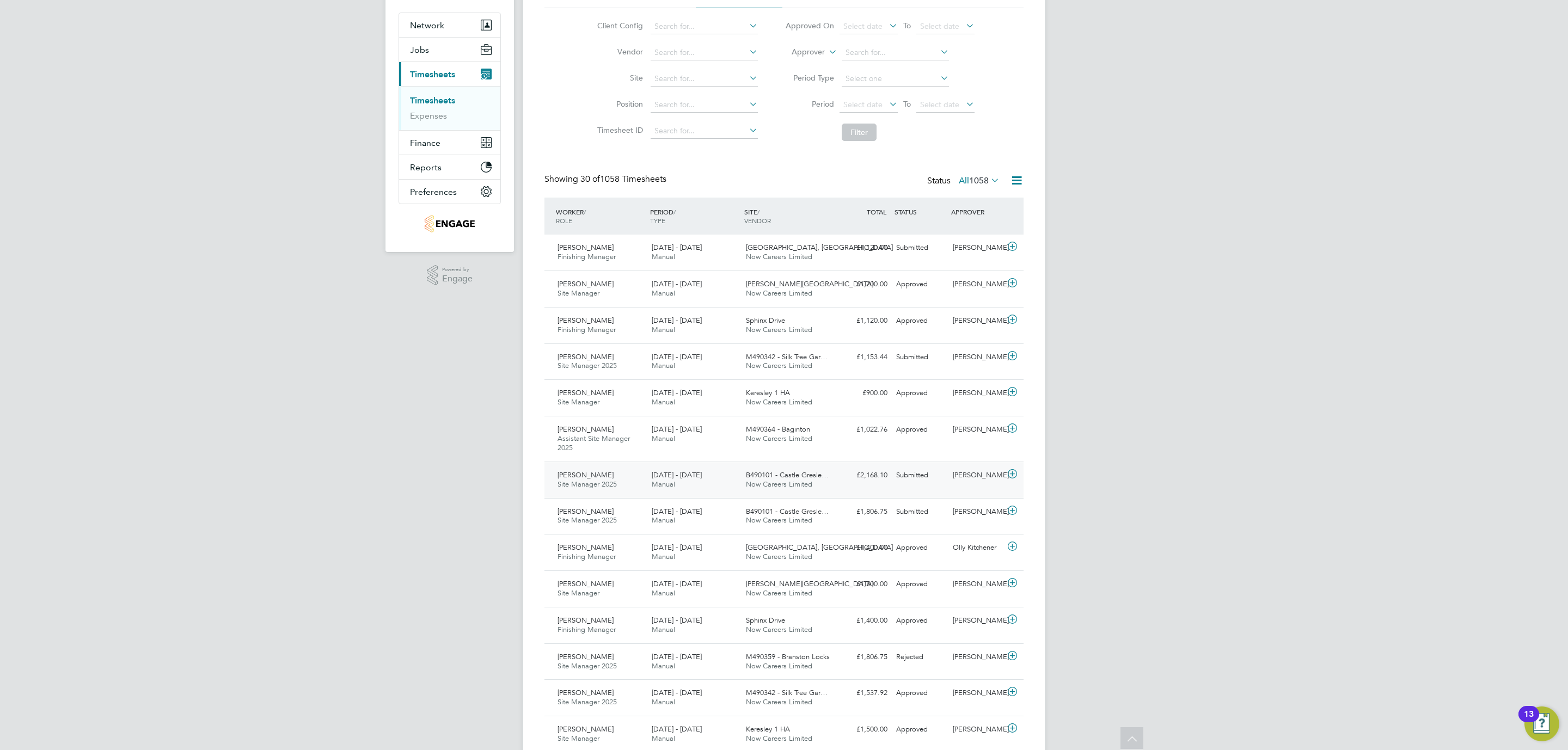
click at [620, 488] on div "Adrian Copson Site Manager 2025 23 - 29 Aug 2025" at bounding box center [600, 480] width 95 height 27
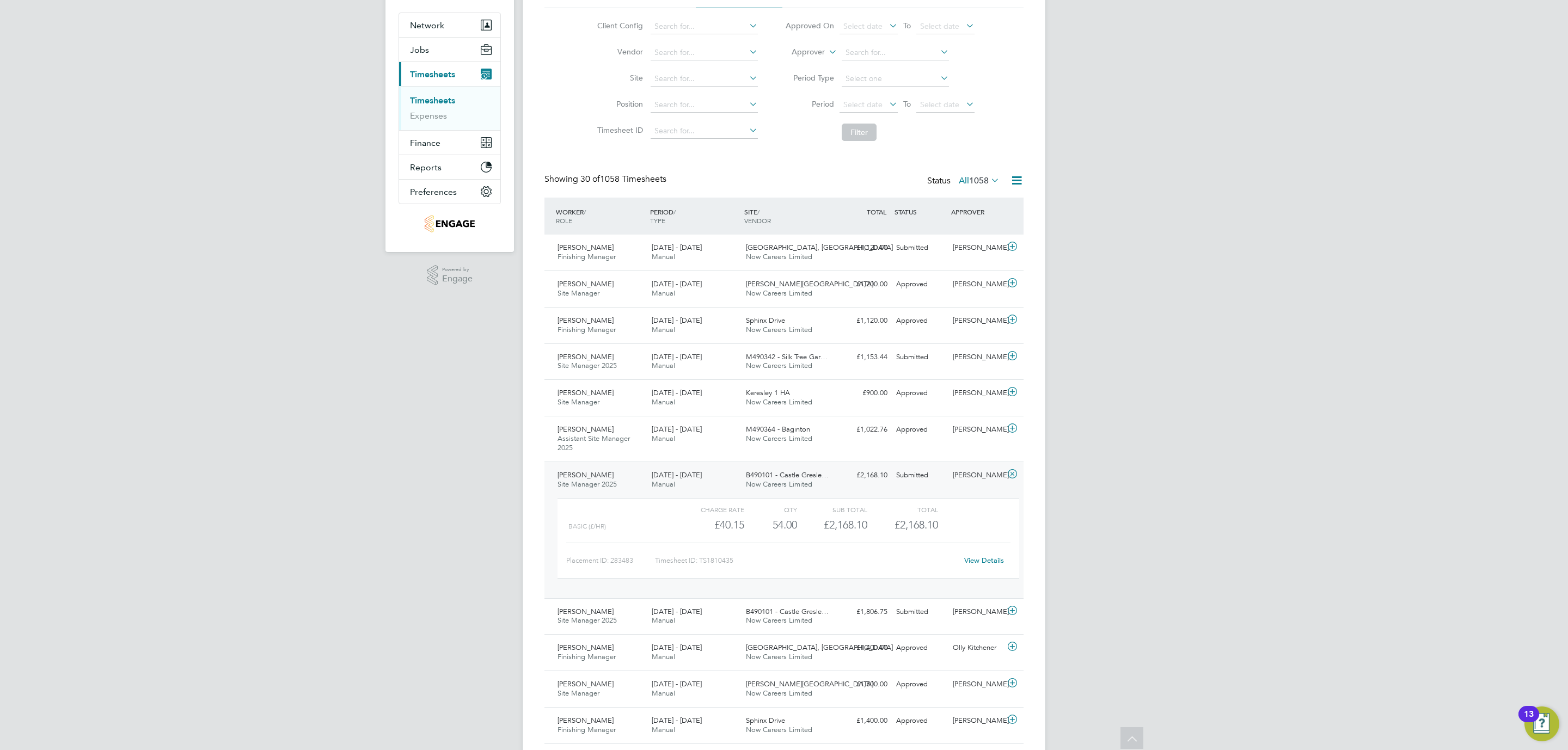
click at [985, 559] on link "View Details" at bounding box center [984, 560] width 40 height 9
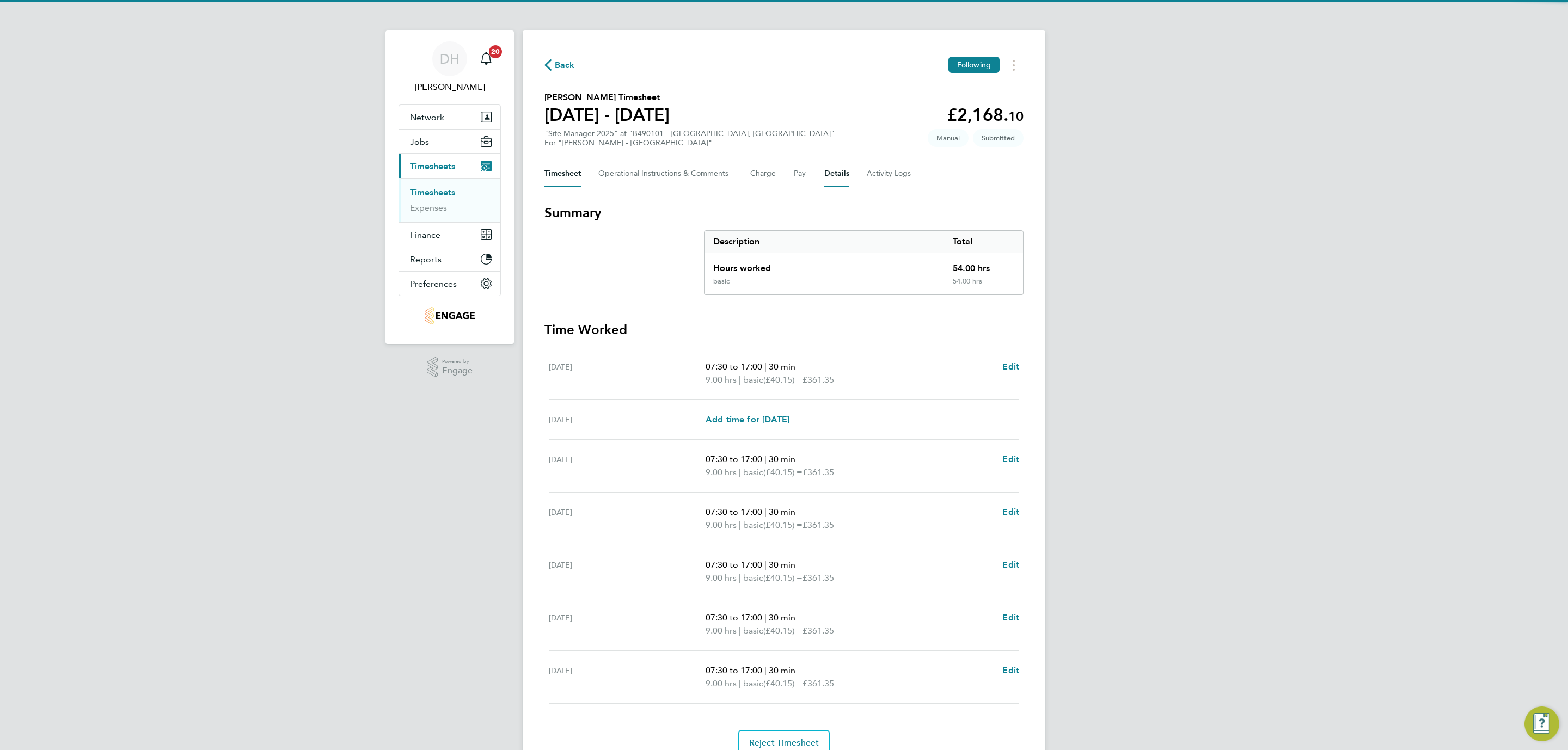
click at [831, 175] on button "Details" at bounding box center [837, 174] width 25 height 27
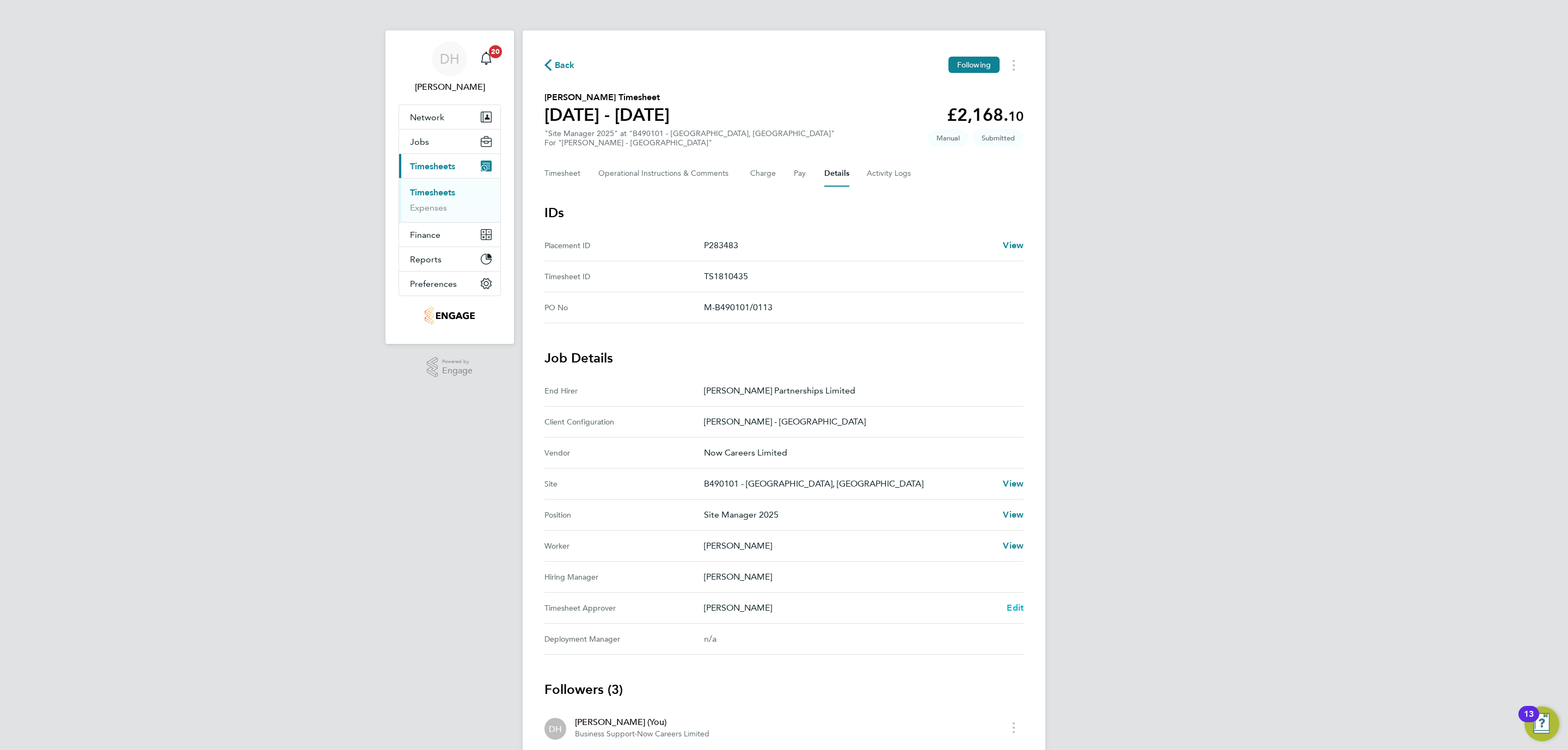
click at [1014, 612] on span "Edit" at bounding box center [1015, 608] width 17 height 11
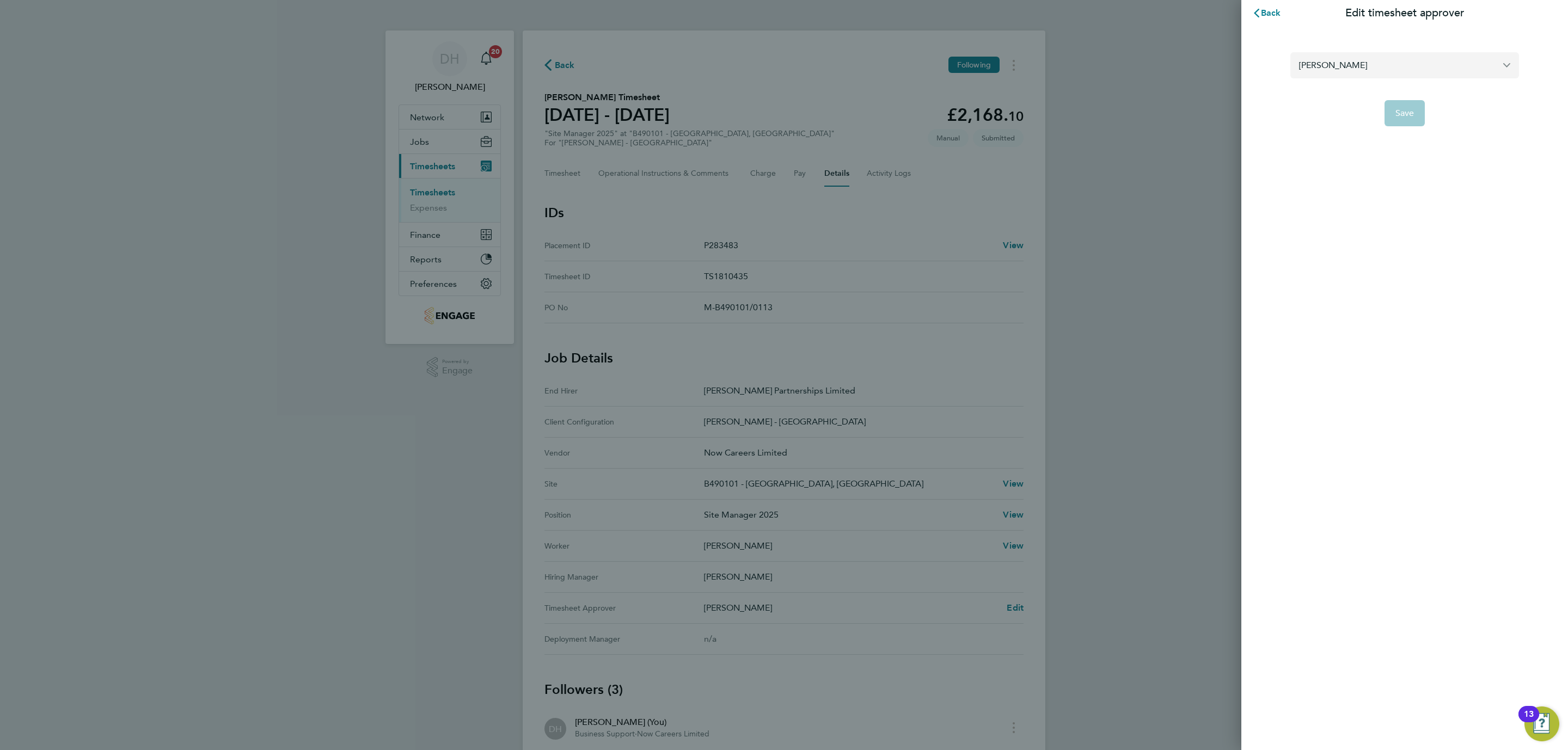
click at [1377, 69] on input "[PERSON_NAME]" at bounding box center [1405, 64] width 229 height 26
click at [1367, 93] on li "No results found" at bounding box center [1409, 92] width 220 height 27
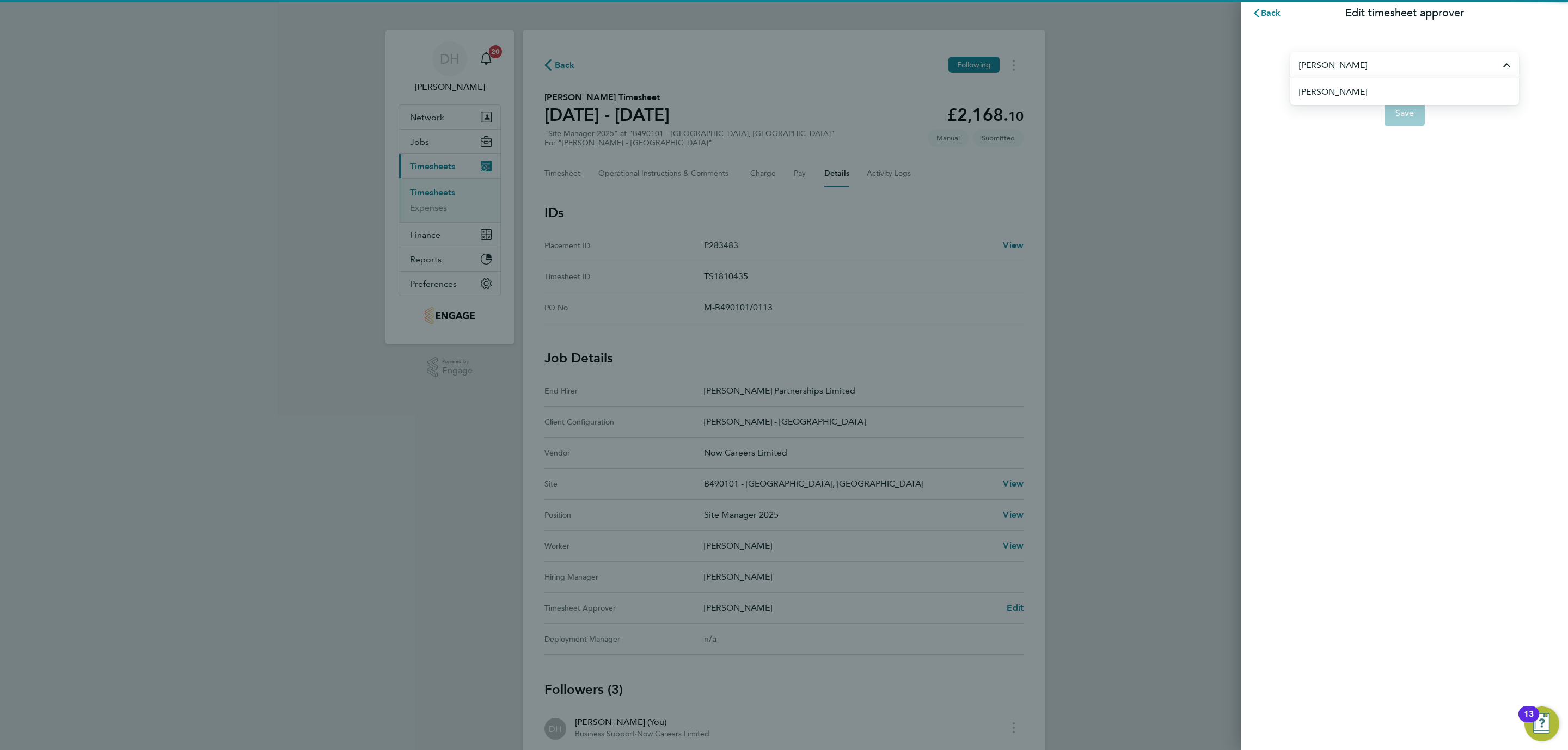
click at [1379, 94] on li "[PERSON_NAME]" at bounding box center [1409, 92] width 220 height 27
type input "[PERSON_NAME]"
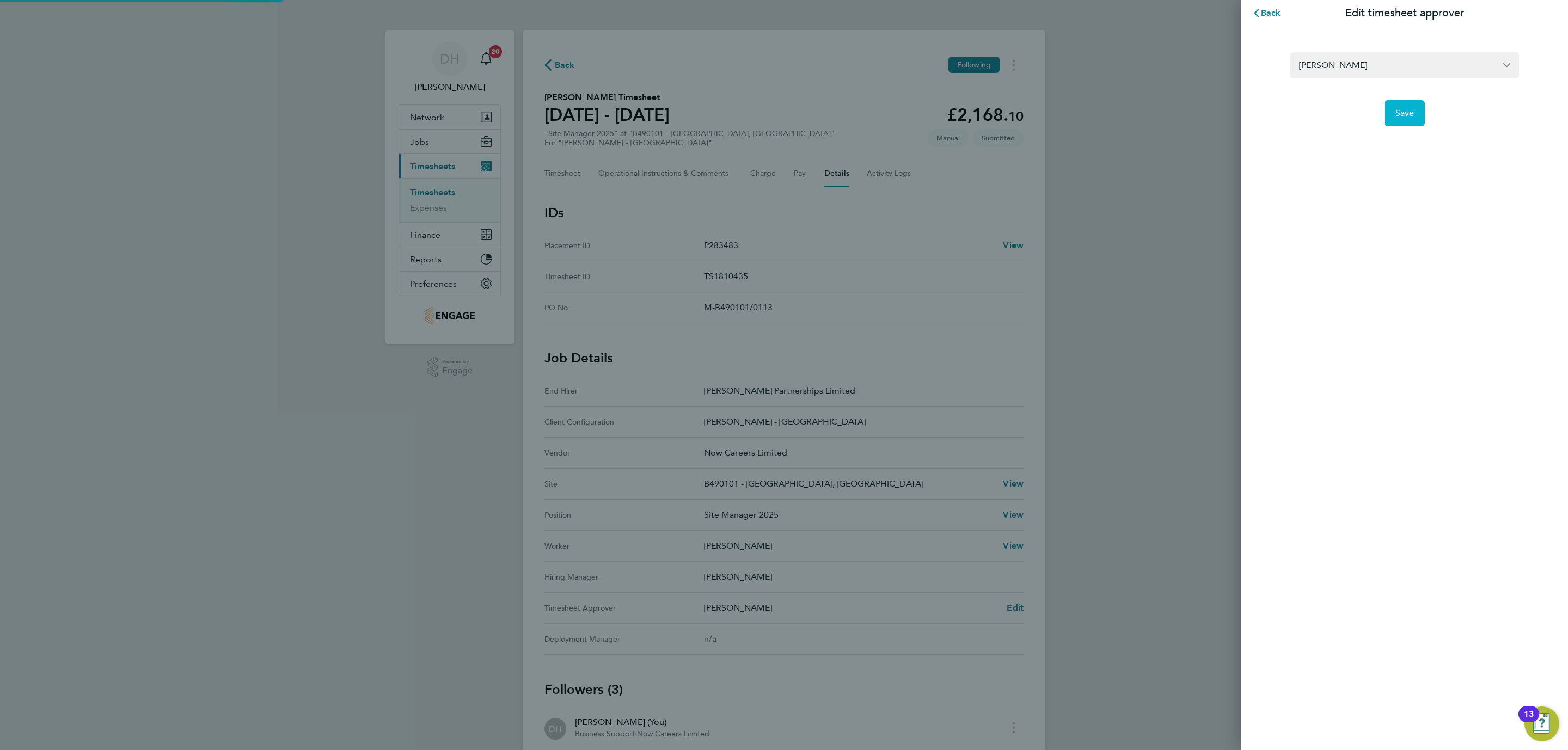
click at [1402, 103] on button "Save" at bounding box center [1405, 113] width 41 height 27
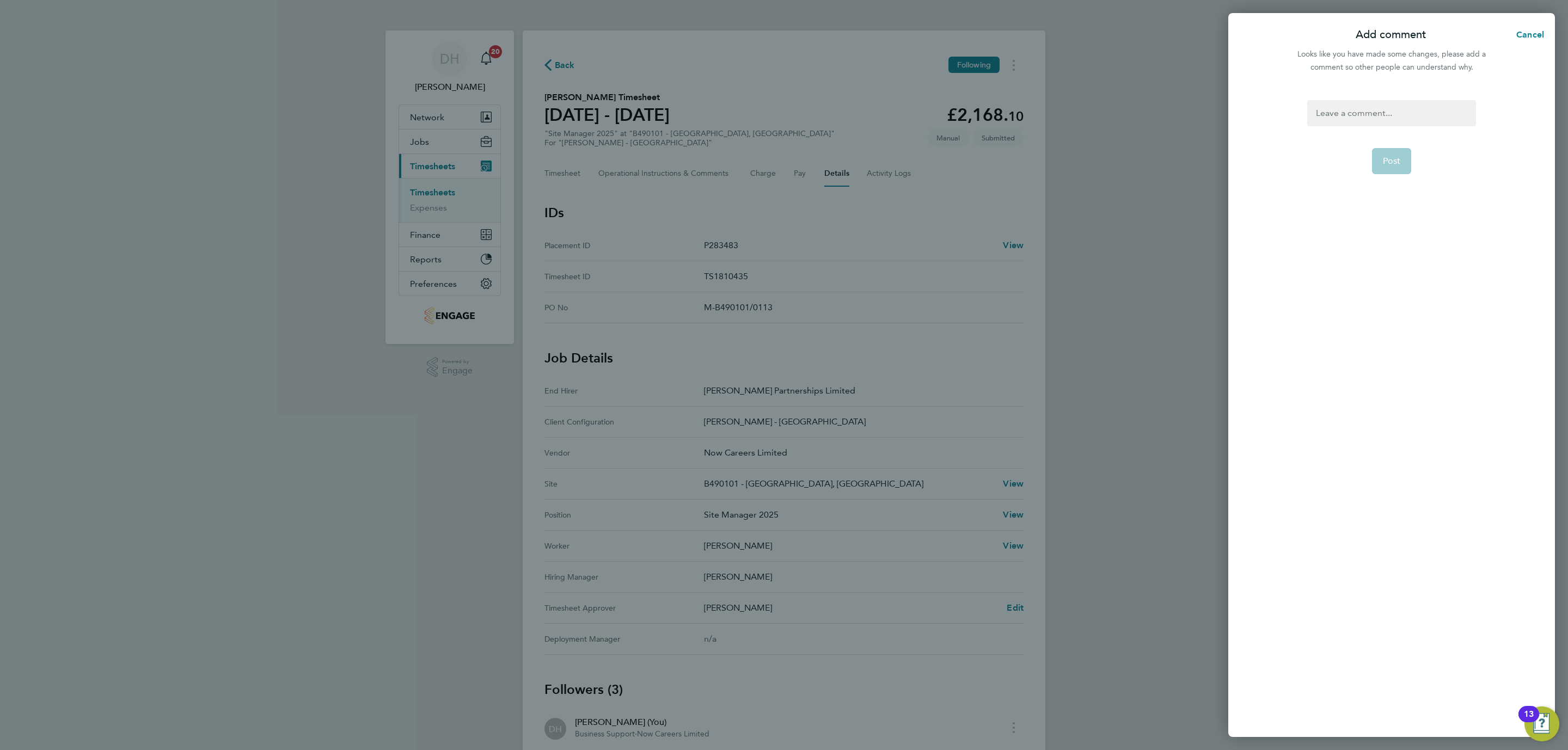
click at [1383, 117] on div at bounding box center [1391, 113] width 168 height 27
click at [1405, 135] on p "[PERSON_NAME]" at bounding box center [1390, 136] width 87 height 13
click at [1398, 175] on form "[PERSON_NAME] ​ Post" at bounding box center [1391, 307] width 177 height 416
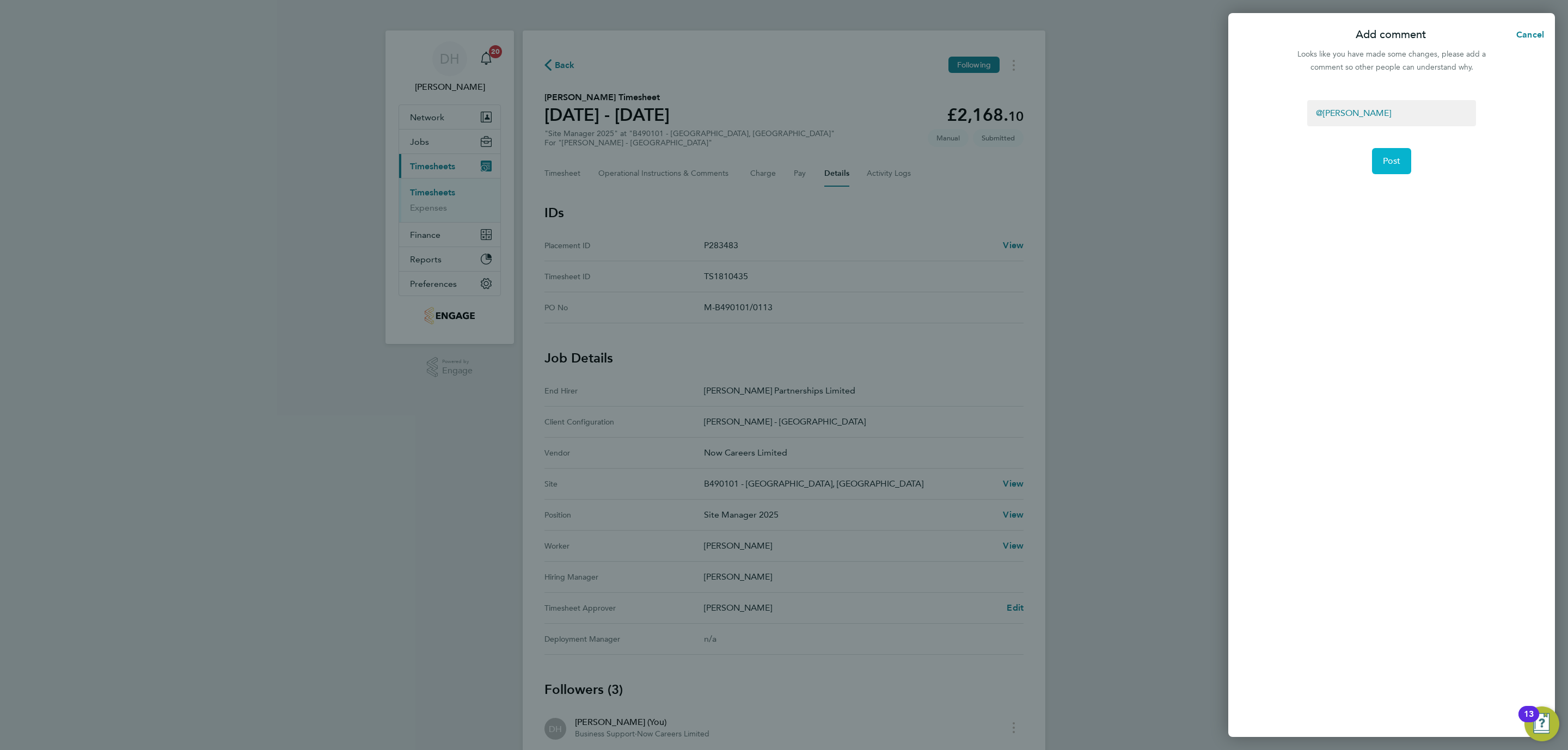
click at [1392, 157] on span "Post" at bounding box center [1392, 161] width 18 height 11
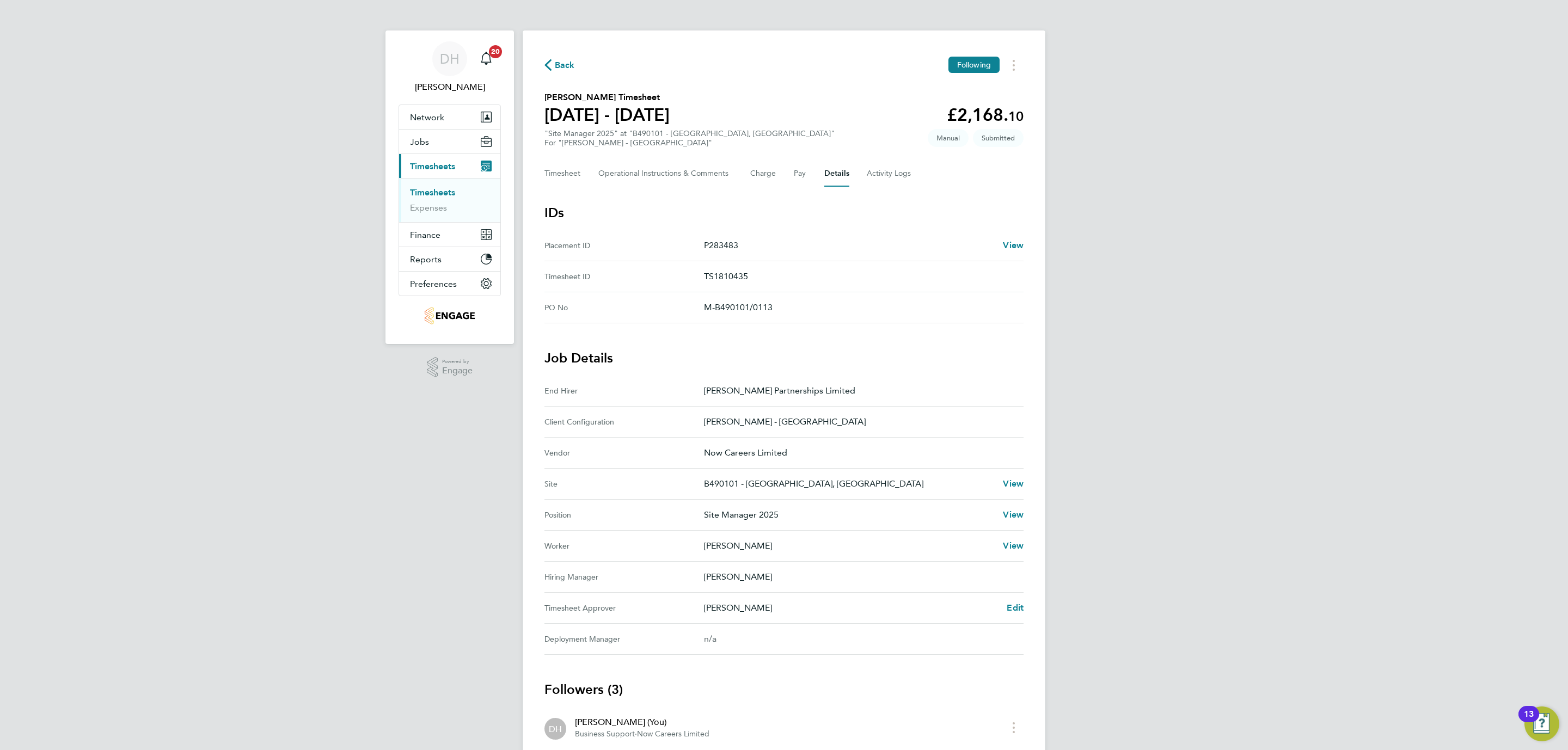
drag, startPoint x: 1154, startPoint y: 242, endPoint x: 783, endPoint y: 195, distance: 374.0
click at [1125, 226] on div "DH [PERSON_NAME] Notifications 20 Applications: Network Team Members Businesses…" at bounding box center [784, 452] width 1568 height 905
drag, startPoint x: 441, startPoint y: 188, endPoint x: 1072, endPoint y: 382, distance: 660.1
click at [441, 188] on link "Timesheets" at bounding box center [432, 193] width 45 height 11
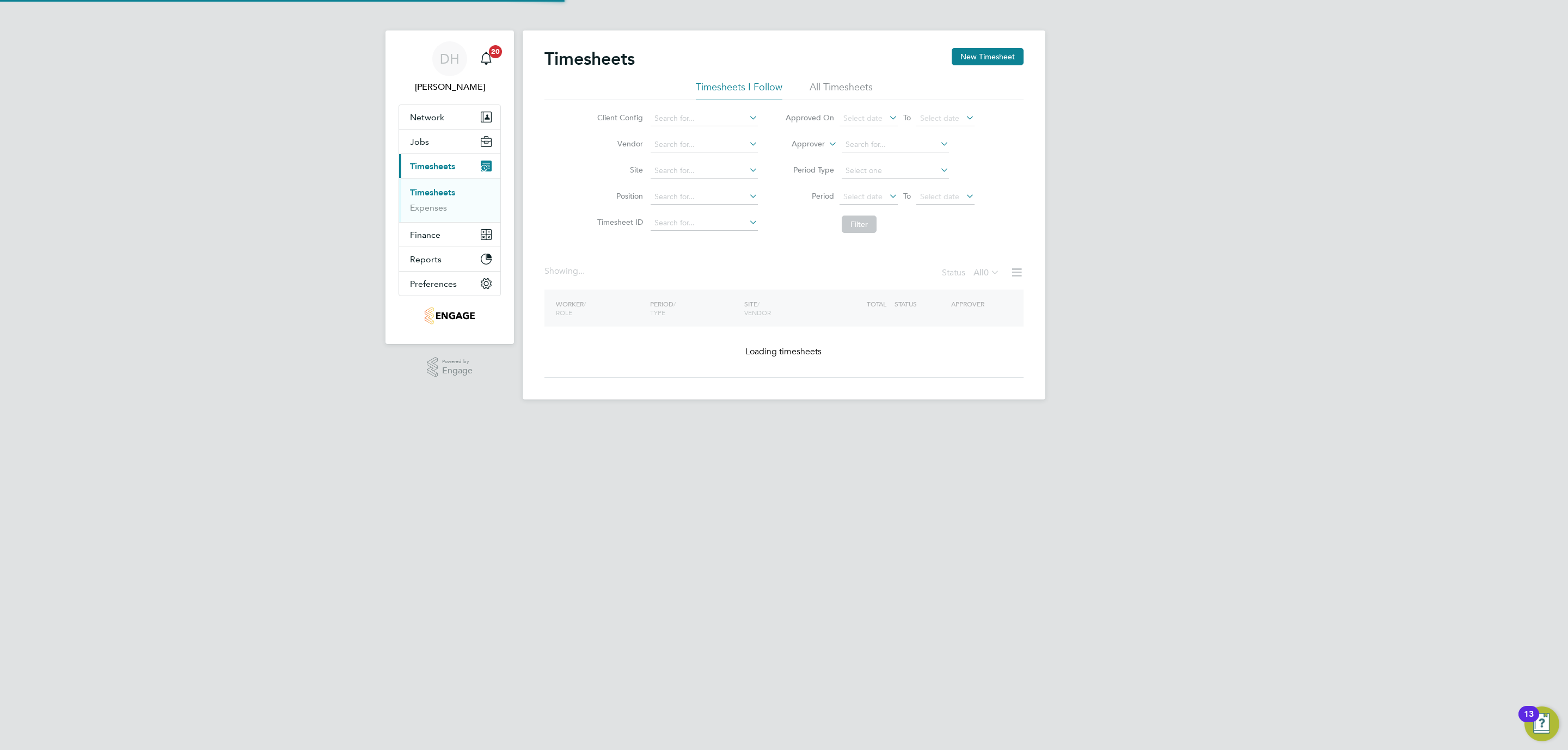
click at [1362, 365] on div "DH [PERSON_NAME] Notifications 20 Applications: Network Team Members Businesses…" at bounding box center [784, 208] width 1568 height 417
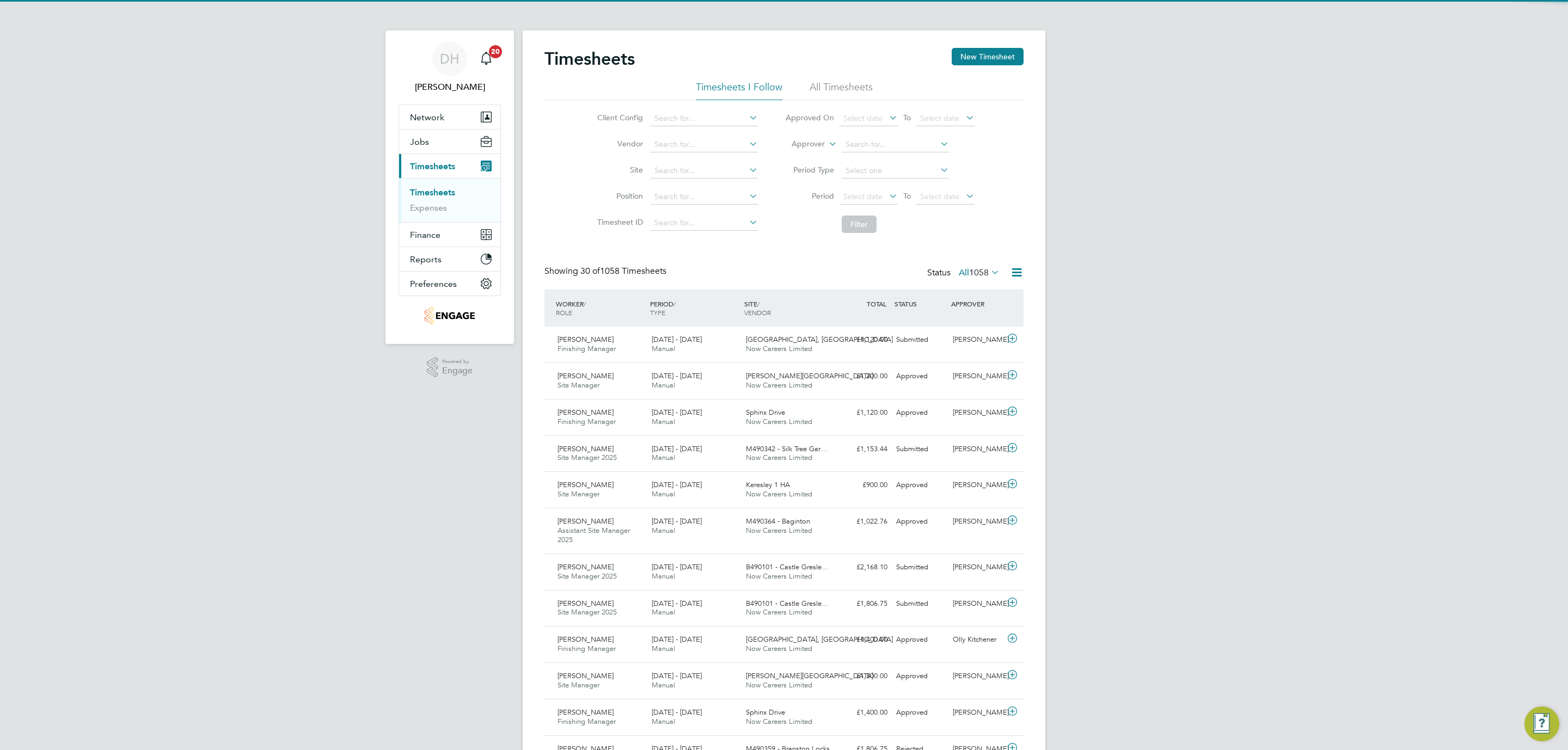
click at [0, 350] on div "DH [PERSON_NAME] Notifications 20 Applications: Network Team Members Businesses…" at bounding box center [784, 758] width 1568 height 1517
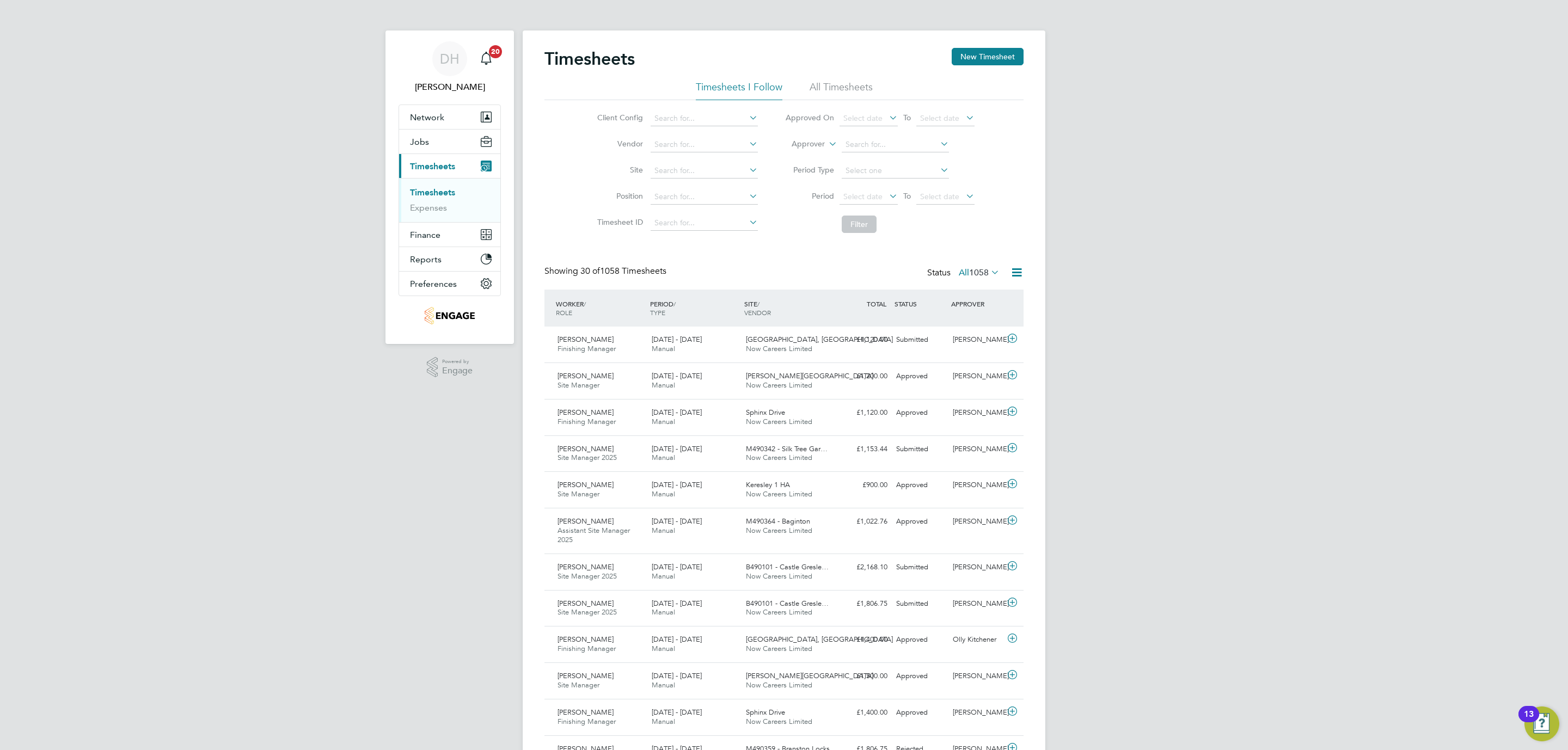
drag, startPoint x: 1194, startPoint y: 240, endPoint x: 1079, endPoint y: 224, distance: 116.1
click at [1168, 232] on div "DH [PERSON_NAME] Notifications 20 Applications: Network Team Members Businesses…" at bounding box center [784, 758] width 1568 height 1517
click at [162, 209] on div "DH [PERSON_NAME] Notifications 20 Applications: Network Team Members Businesses…" at bounding box center [784, 758] width 1568 height 1517
drag, startPoint x: 130, startPoint y: 204, endPoint x: 136, endPoint y: 186, distance: 19.0
click at [134, 190] on div "DH [PERSON_NAME] Notifications 20 Applications: Network Team Members Businesses…" at bounding box center [784, 758] width 1568 height 1517
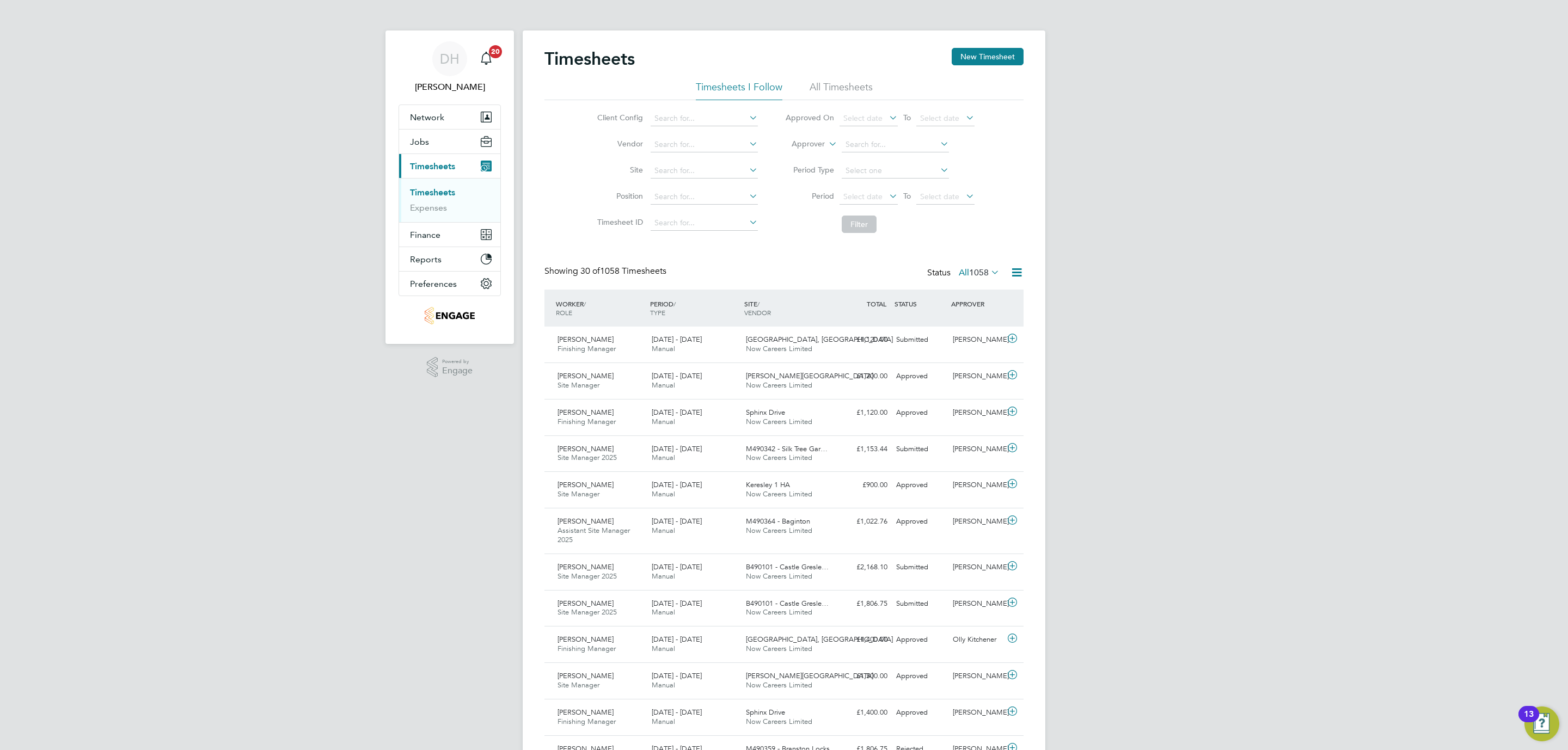
click at [136, 186] on div "DH [PERSON_NAME] Notifications 20 Applications: Network Team Members Businesses…" at bounding box center [784, 758] width 1568 height 1517
click at [1154, 289] on div "DH [PERSON_NAME] Notifications 20 Applications: Network Team Members Businesses…" at bounding box center [784, 758] width 1568 height 1517
